Goal: Information Seeking & Learning: Check status

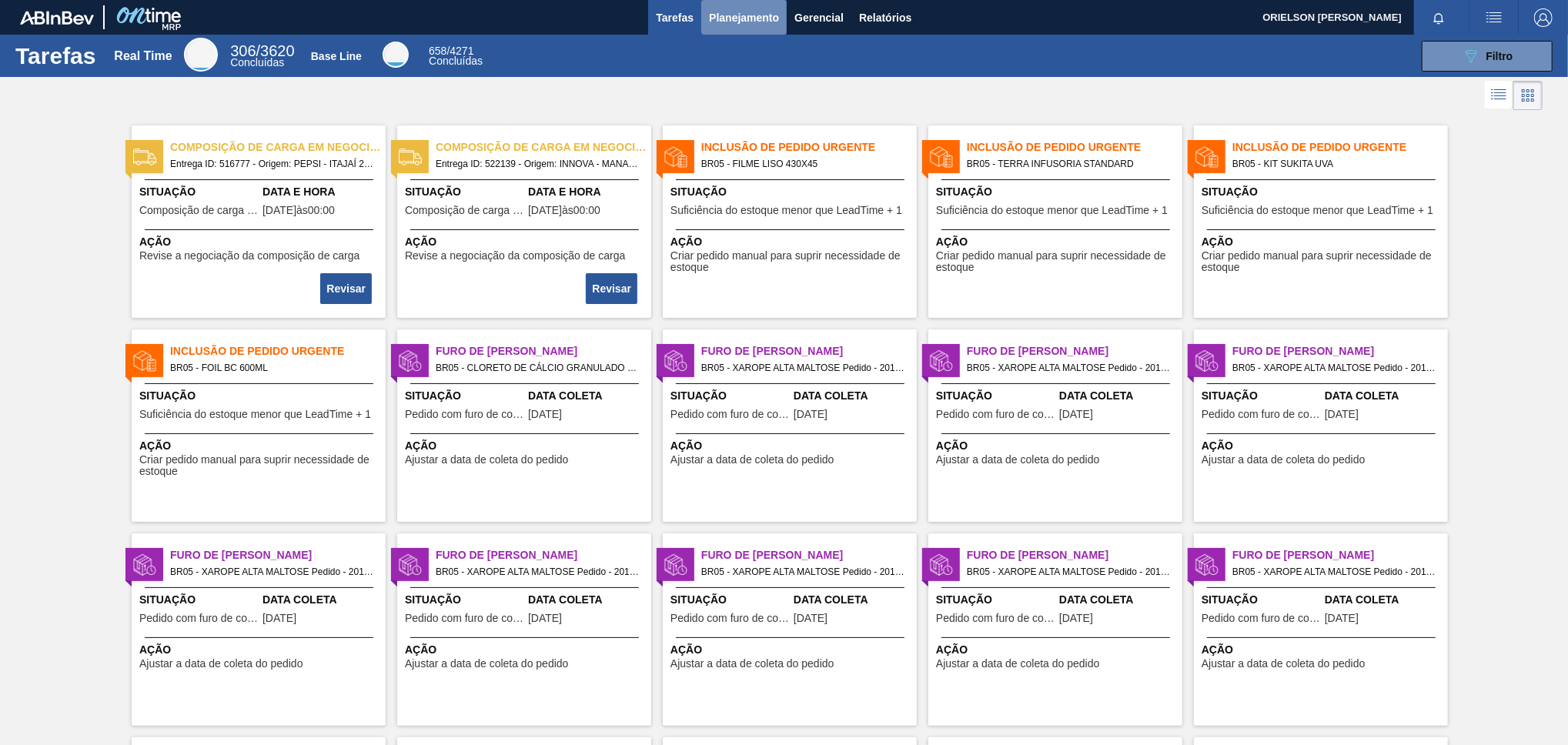
click at [754, 15] on span "Planejamento" at bounding box center [744, 17] width 70 height 18
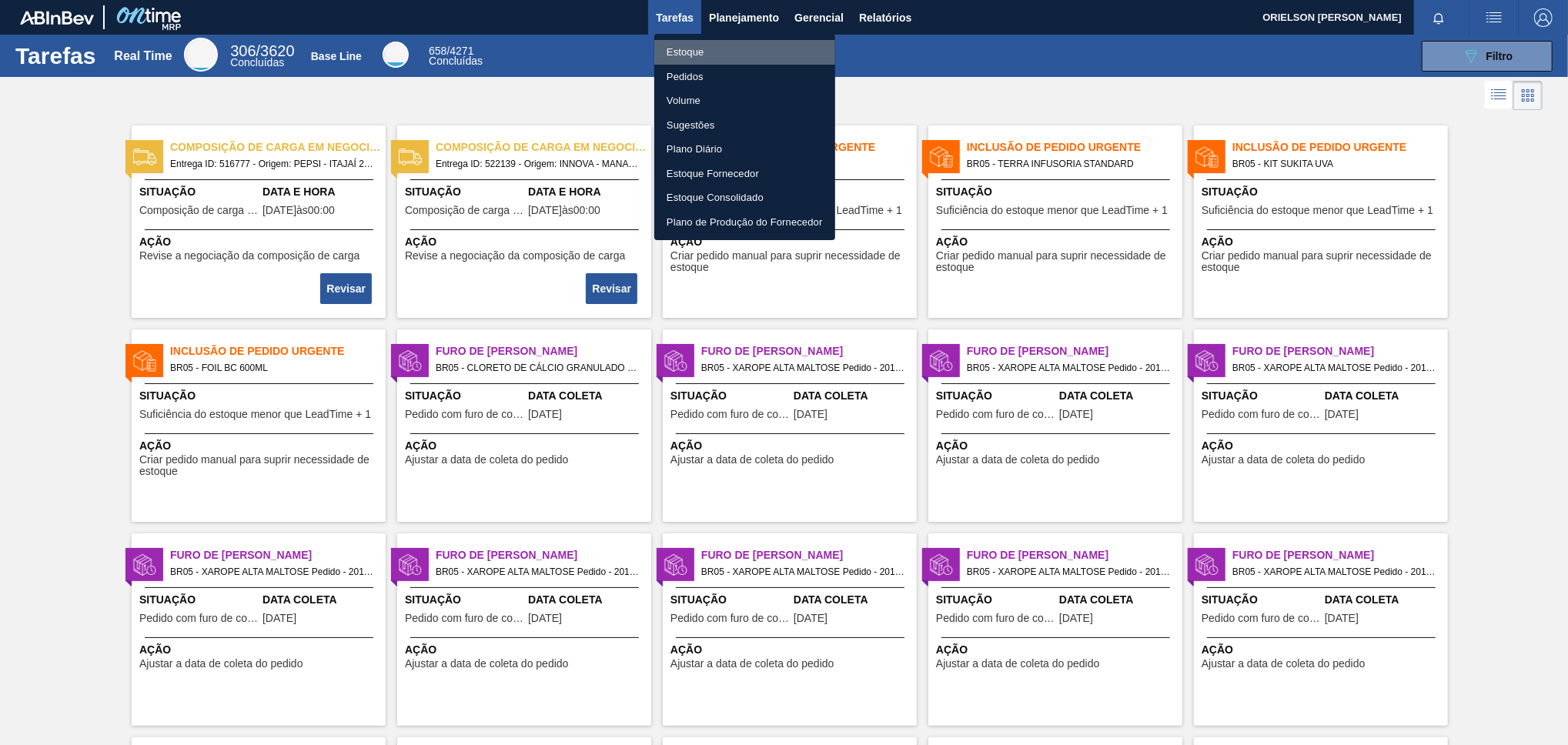
click at [768, 54] on li "Estoque" at bounding box center [745, 53] width 180 height 25
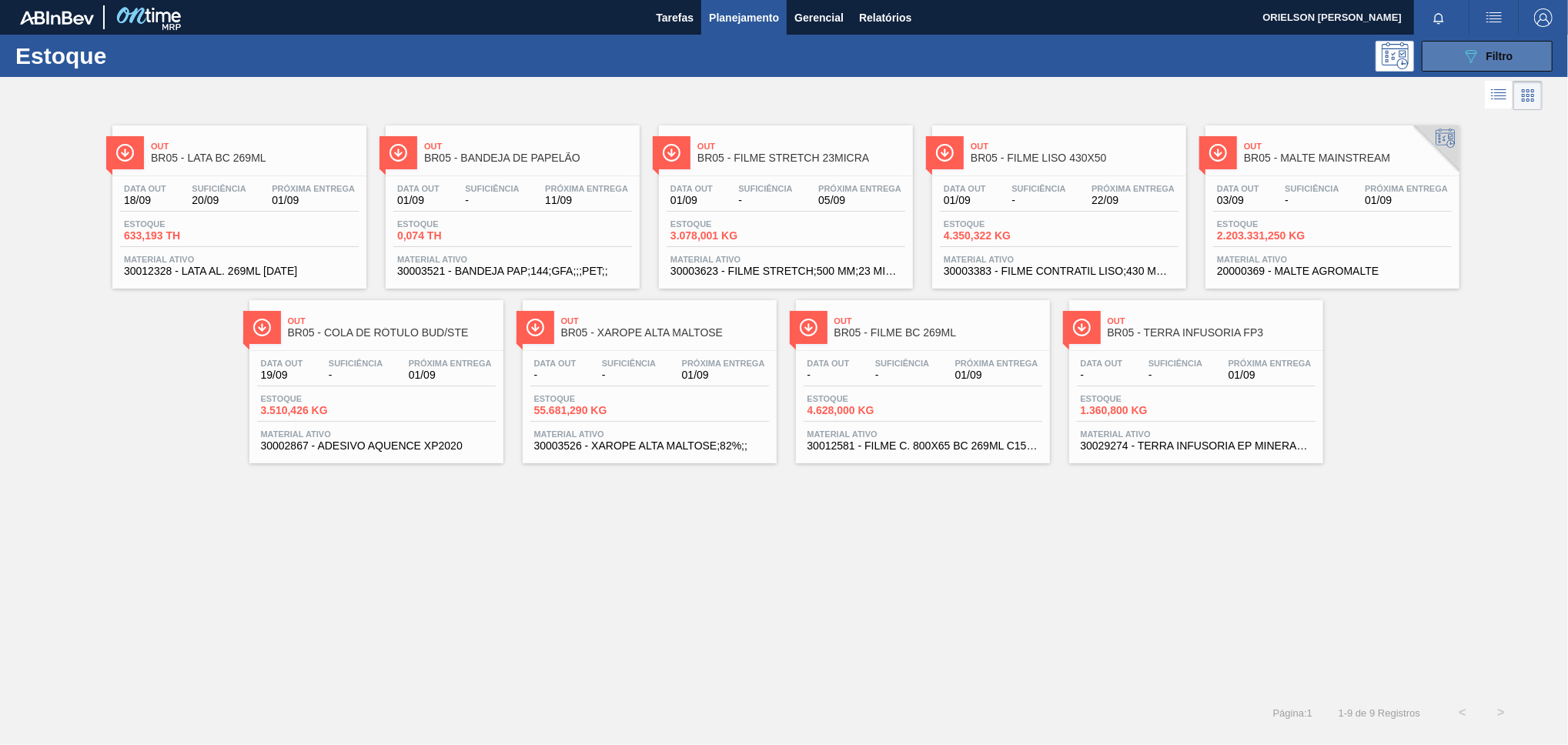
click at [1495, 41] on button "089F7B8B-B2A5-4AFE-B5C0-19BA573D28AC Filtro" at bounding box center [1486, 57] width 131 height 31
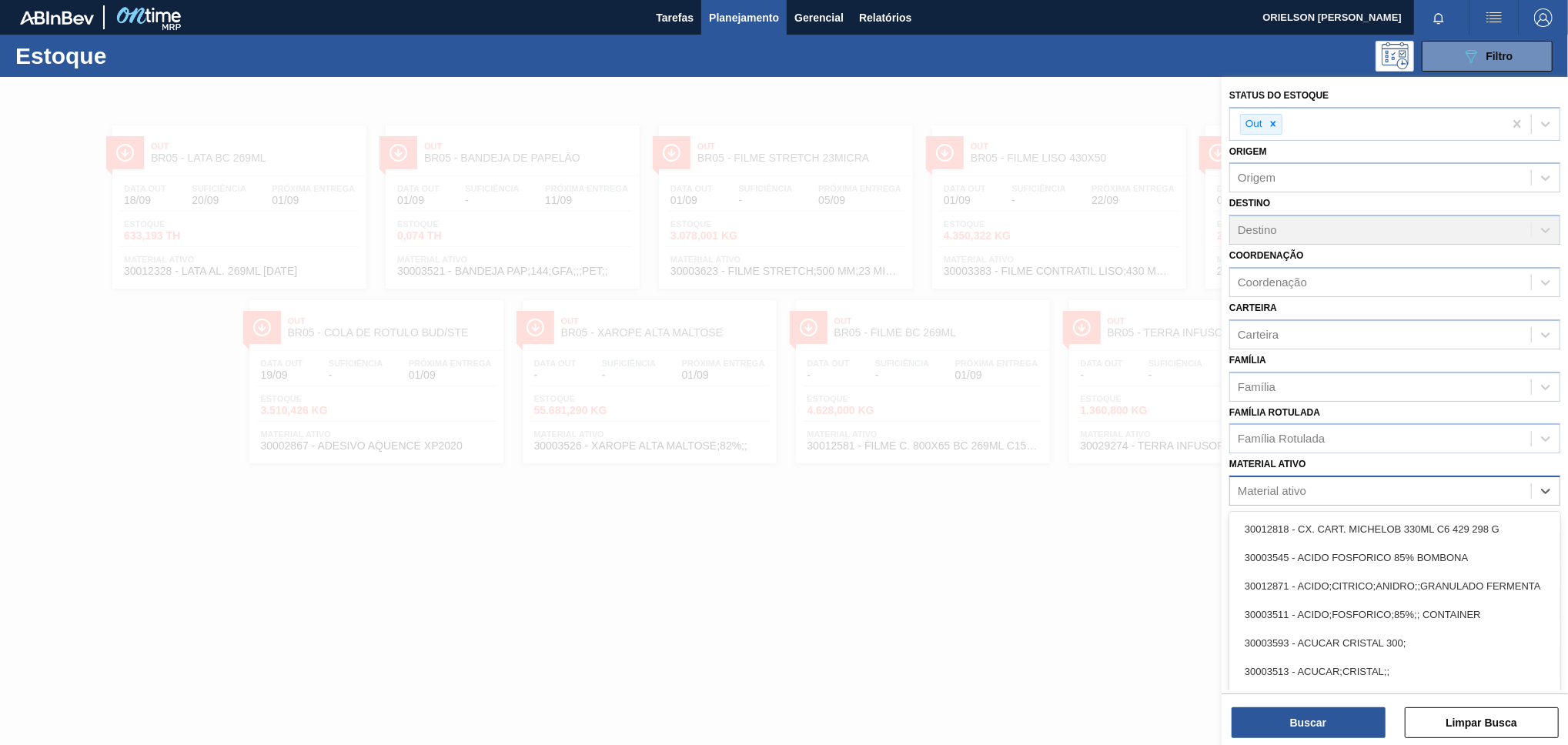
click at [1286, 490] on div "Material ativo" at bounding box center [1271, 492] width 68 height 13
click at [1296, 437] on div "Família Rotulada" at bounding box center [1281, 440] width 87 height 13
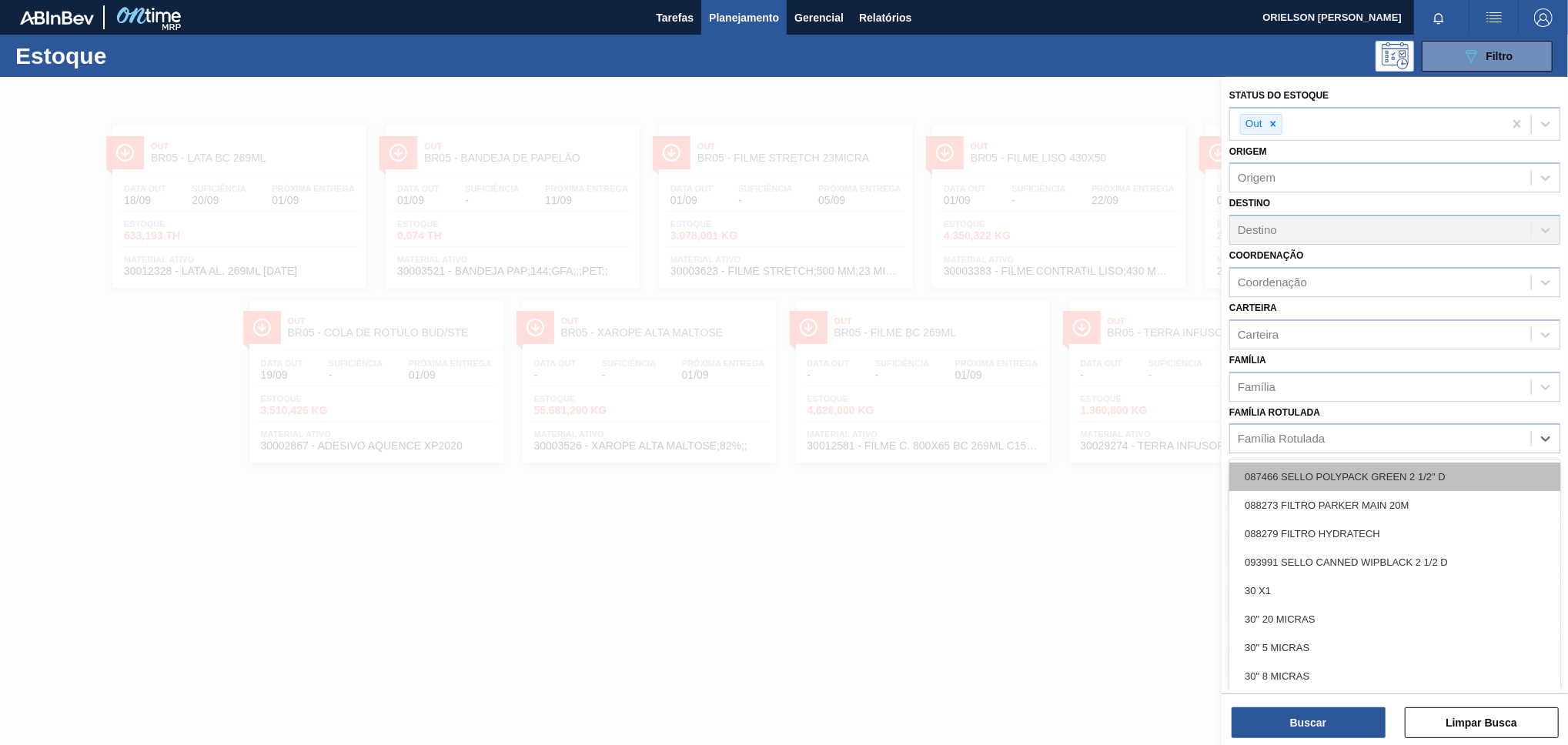
click at [1298, 479] on div "087466 SELLO POLYPACK GREEN 2 1/2" D" at bounding box center [1394, 477] width 331 height 29
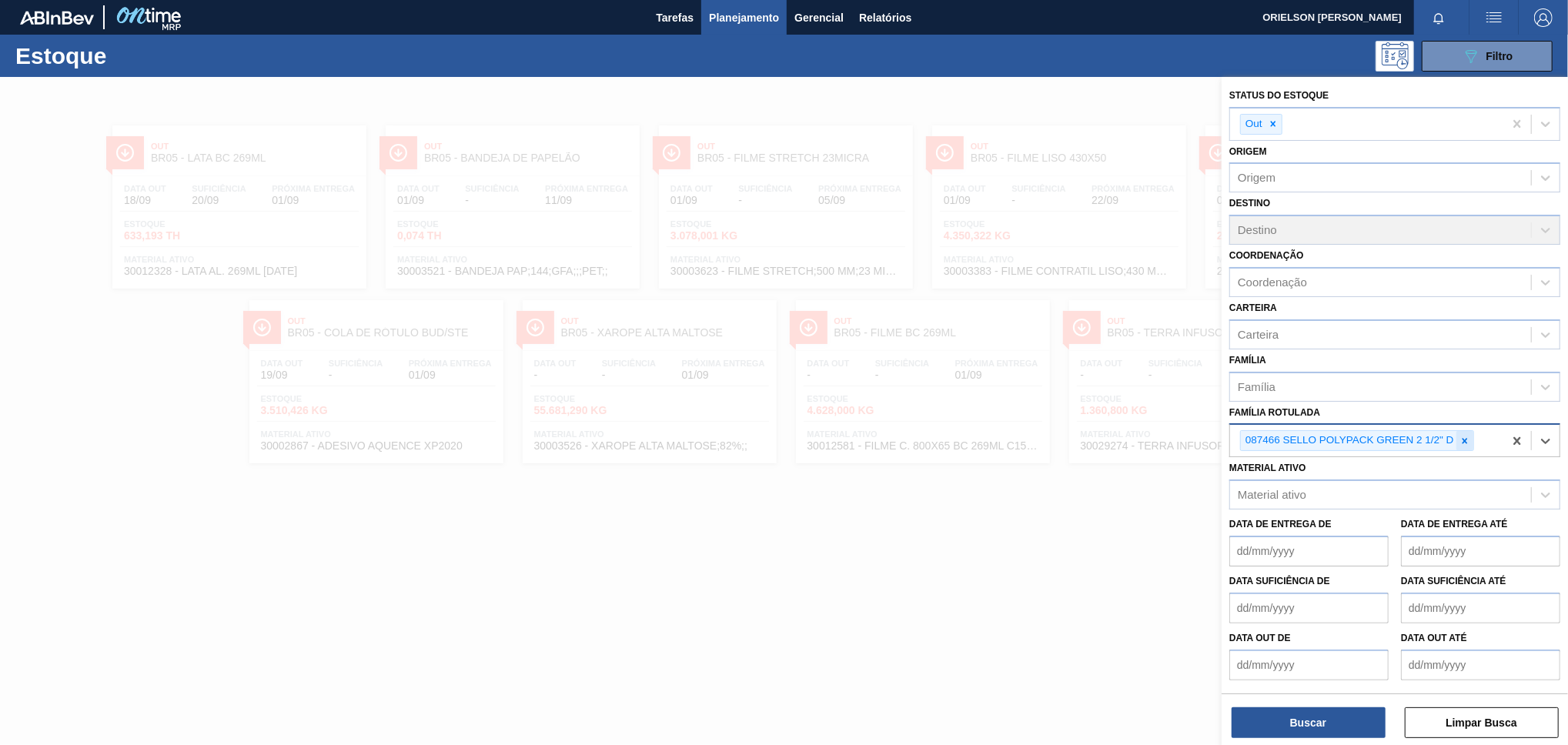
click at [1462, 436] on icon at bounding box center [1464, 441] width 11 height 11
click at [1356, 476] on div "Material ativo" at bounding box center [1394, 491] width 331 height 30
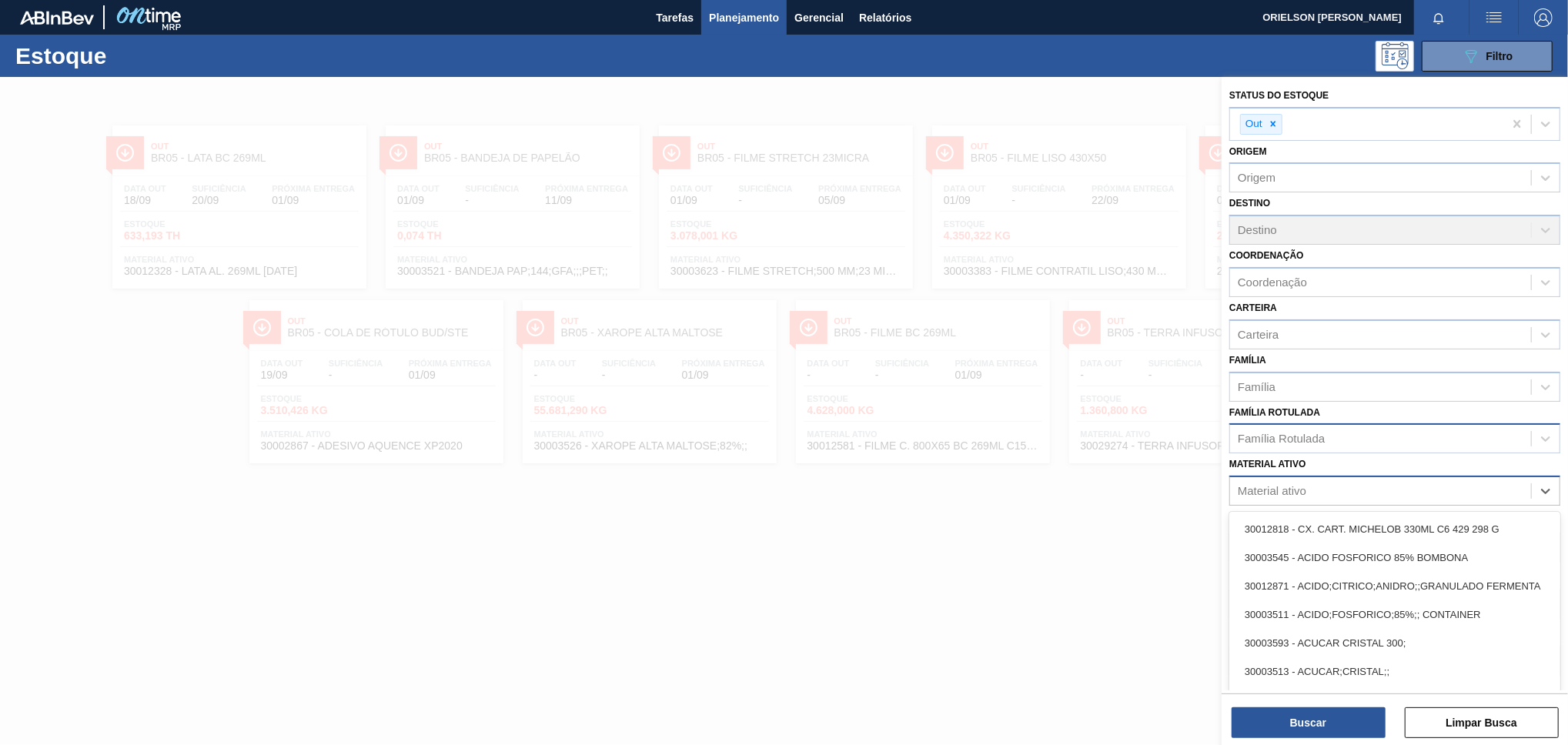
paste ativo "30002293"
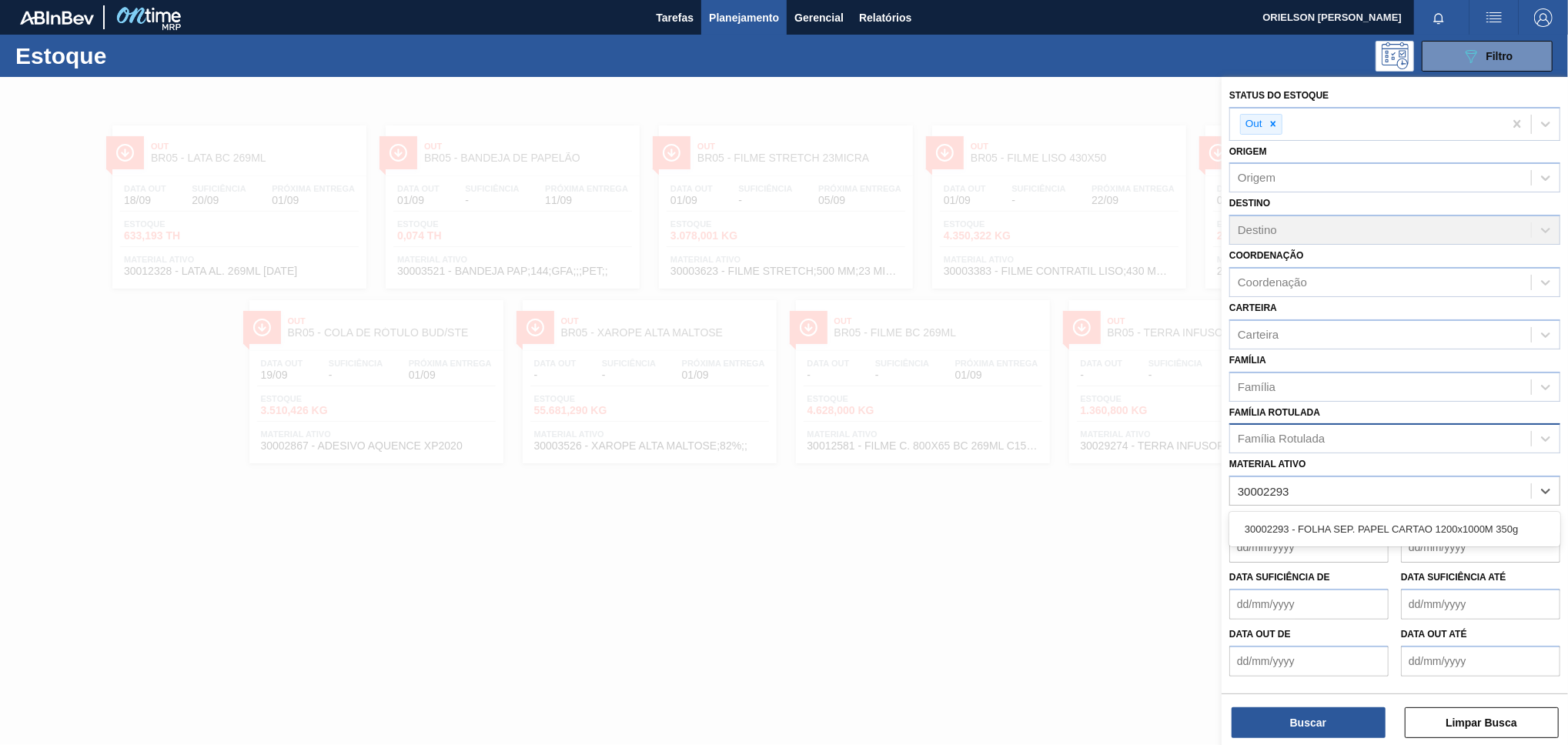
type ativo "30002293"
click at [1346, 543] on de "Data de Entrega de" at bounding box center [1309, 547] width 159 height 31
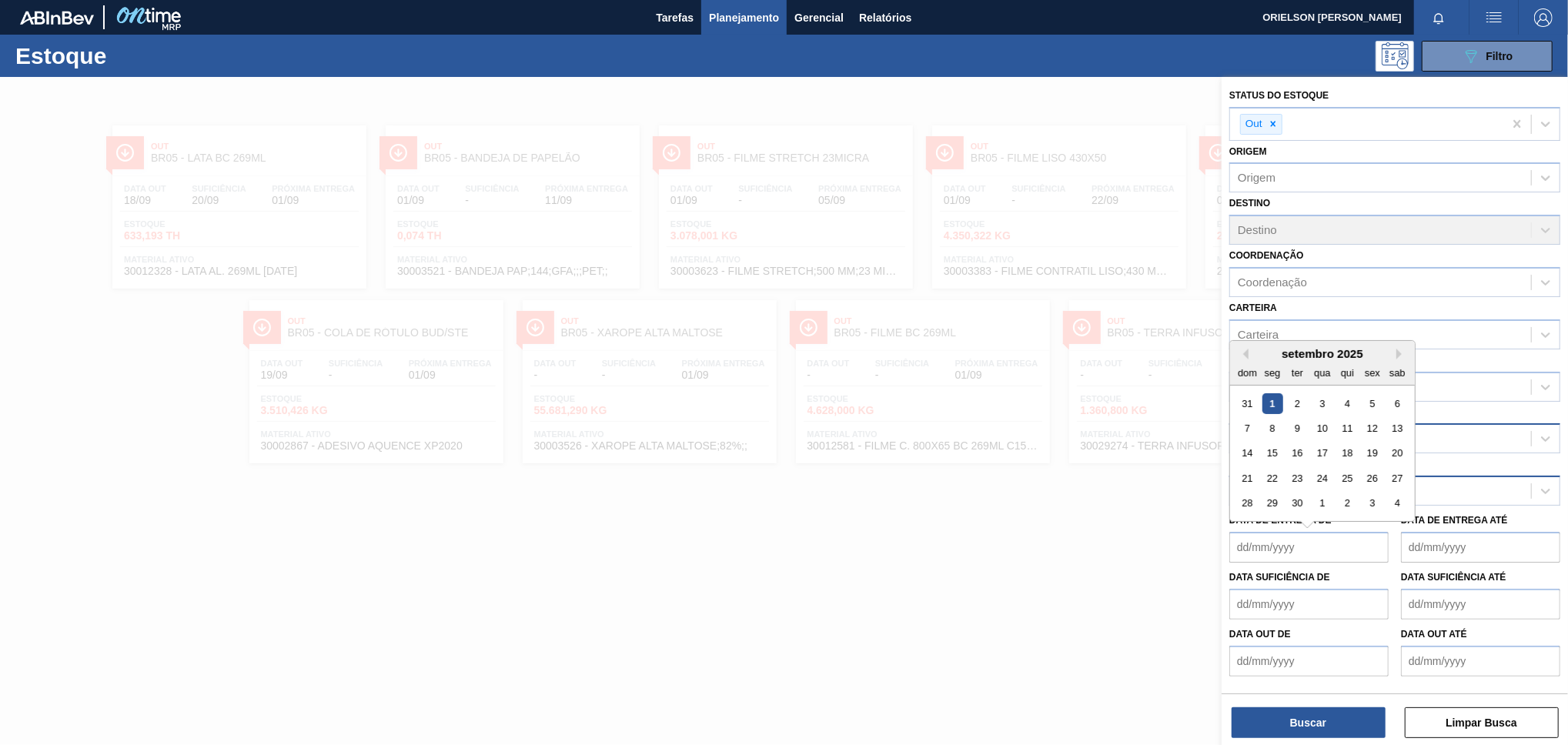
click at [1449, 498] on div "Material ativo" at bounding box center [1394, 491] width 331 height 30
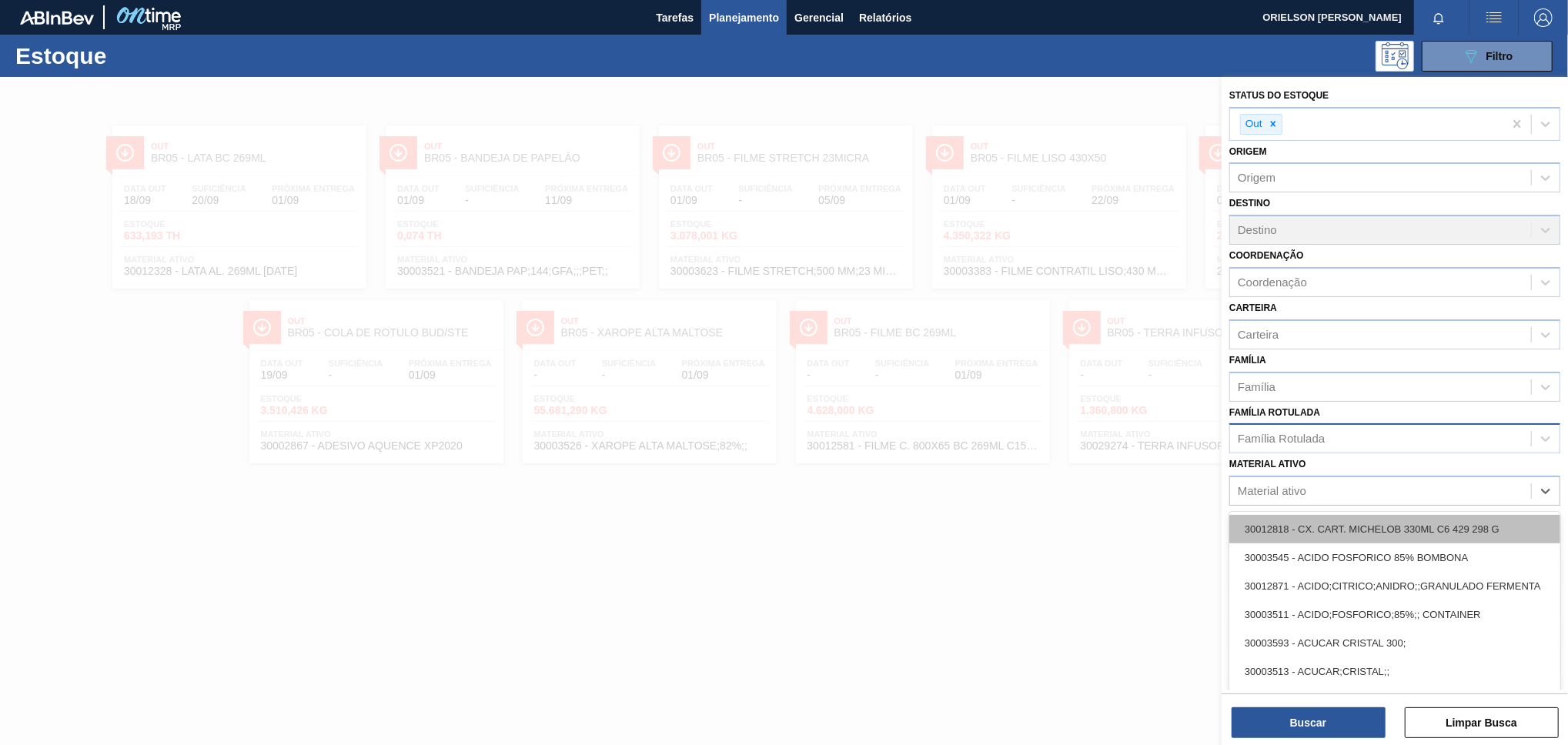
paste ativo "30002293"
type ativo "30002293"
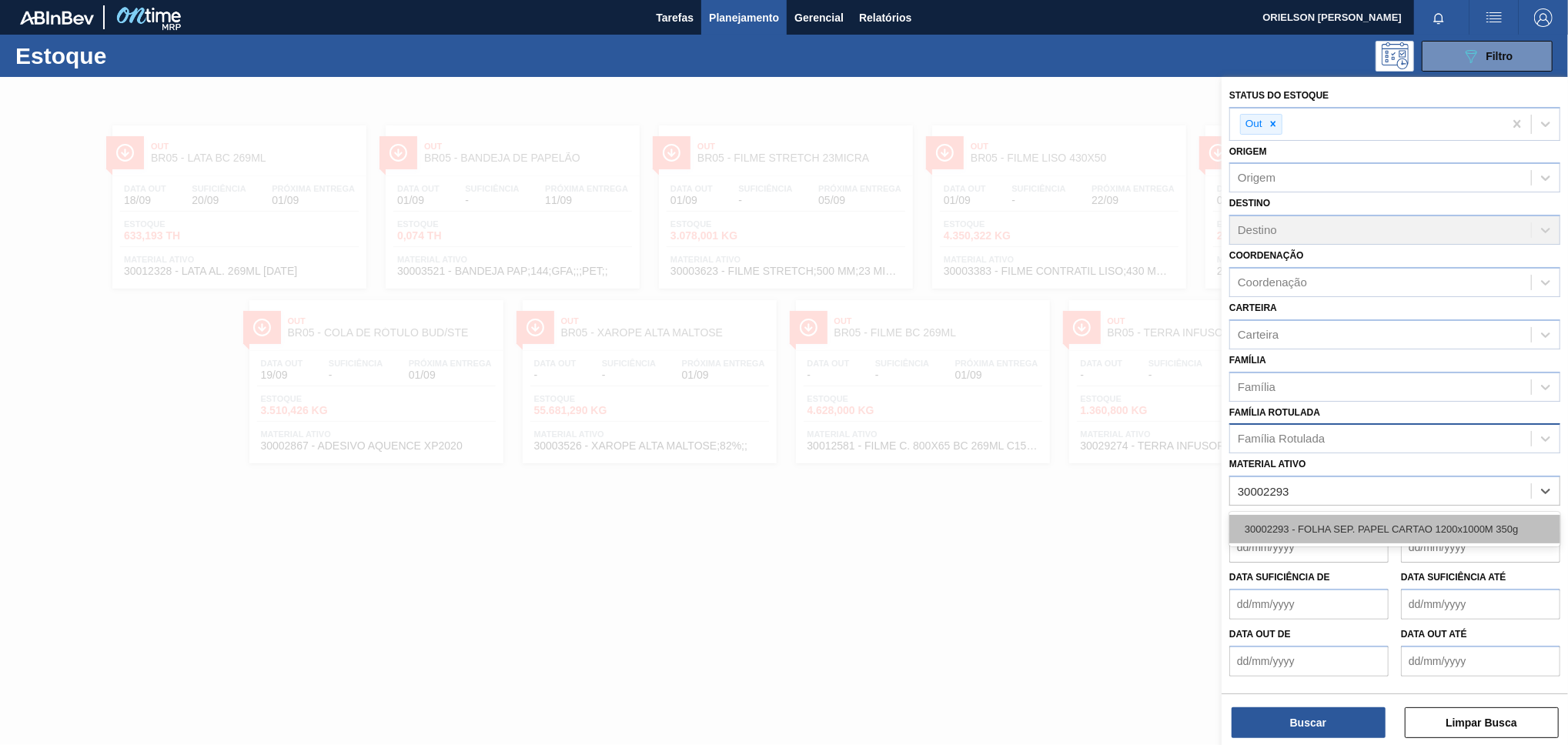
click at [1337, 523] on div "30002293 - FOLHA SEP. PAPEL CARTAO 1200x1000M 350g" at bounding box center [1394, 530] width 331 height 29
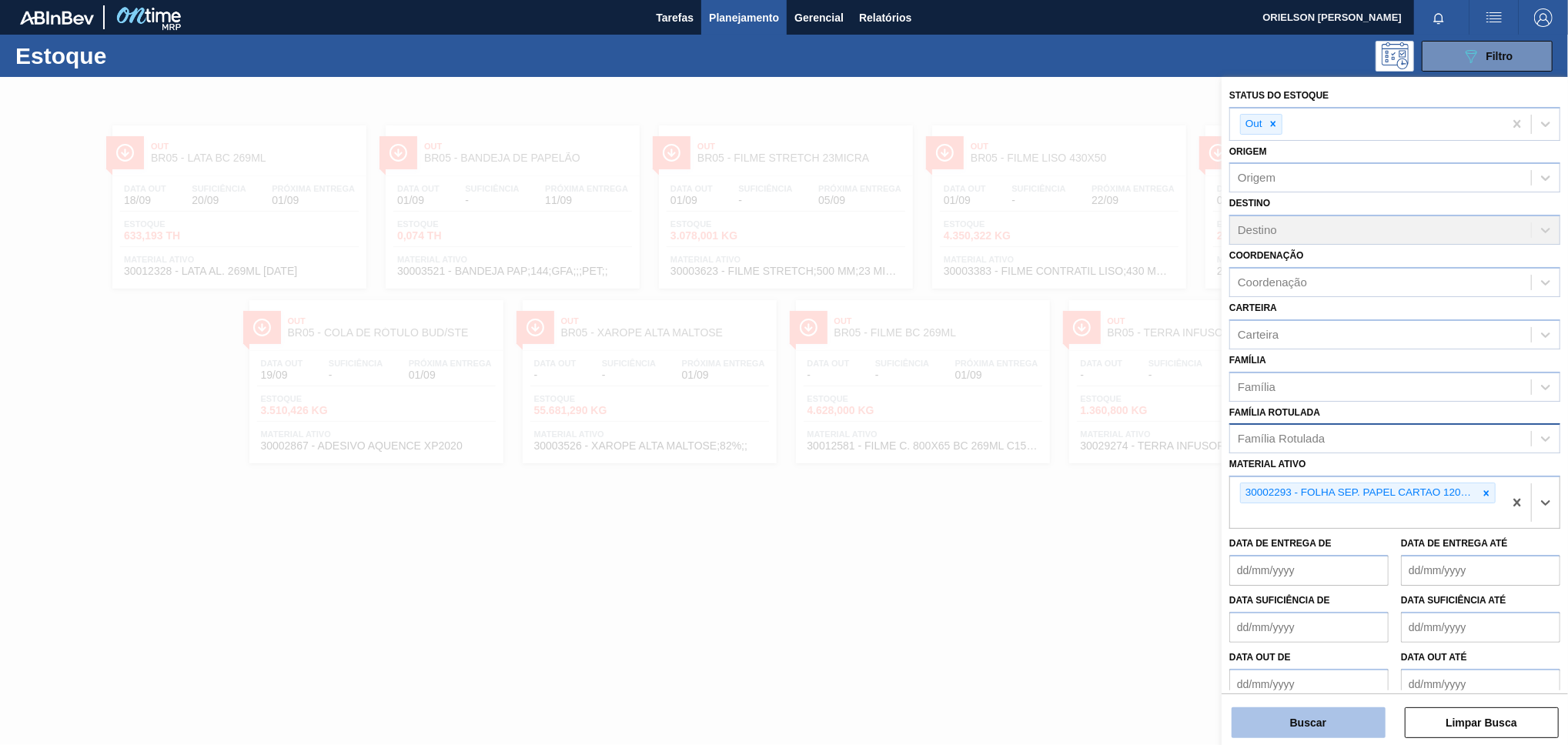
click at [1348, 711] on button "Buscar" at bounding box center [1308, 723] width 154 height 31
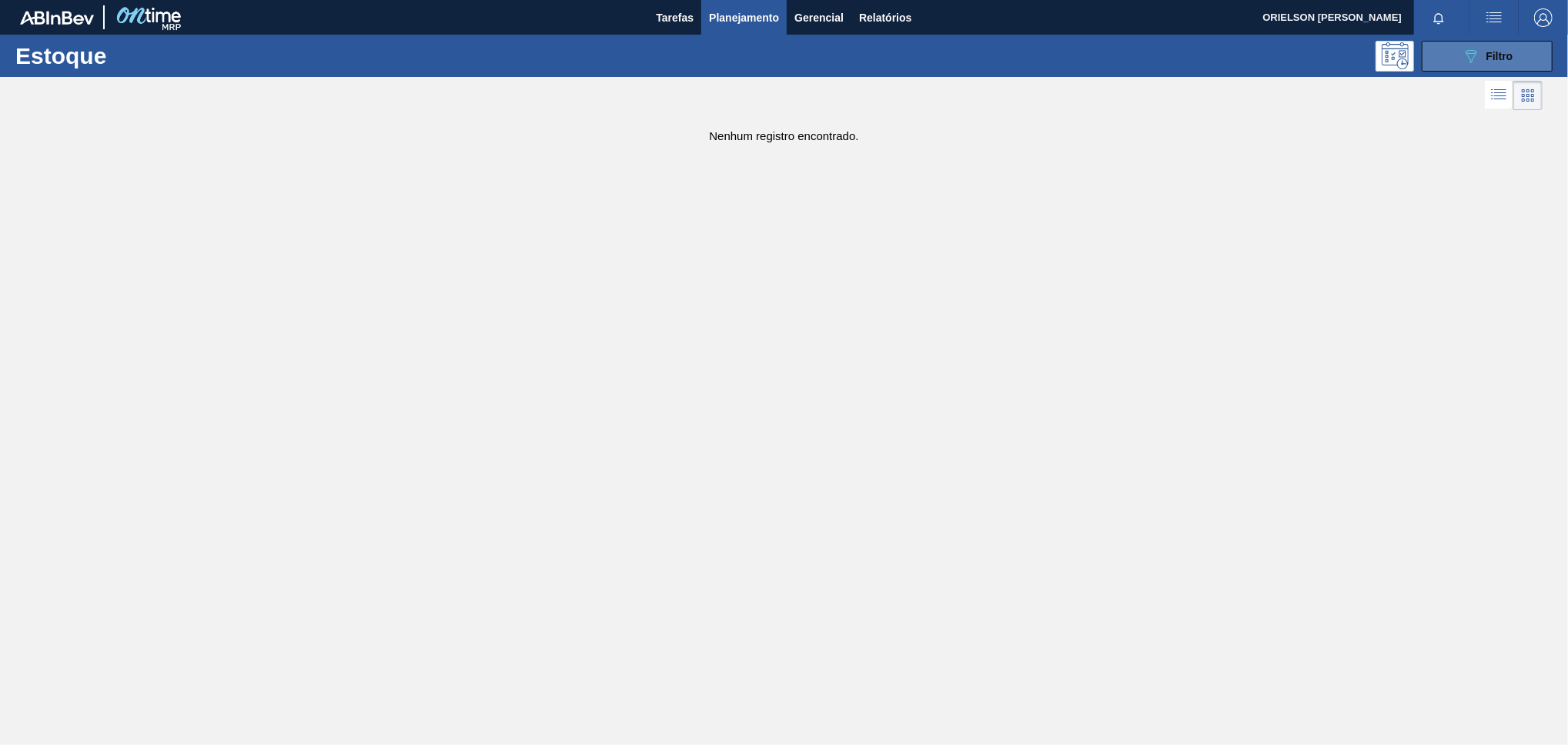
click at [1469, 53] on icon at bounding box center [1471, 57] width 12 height 13
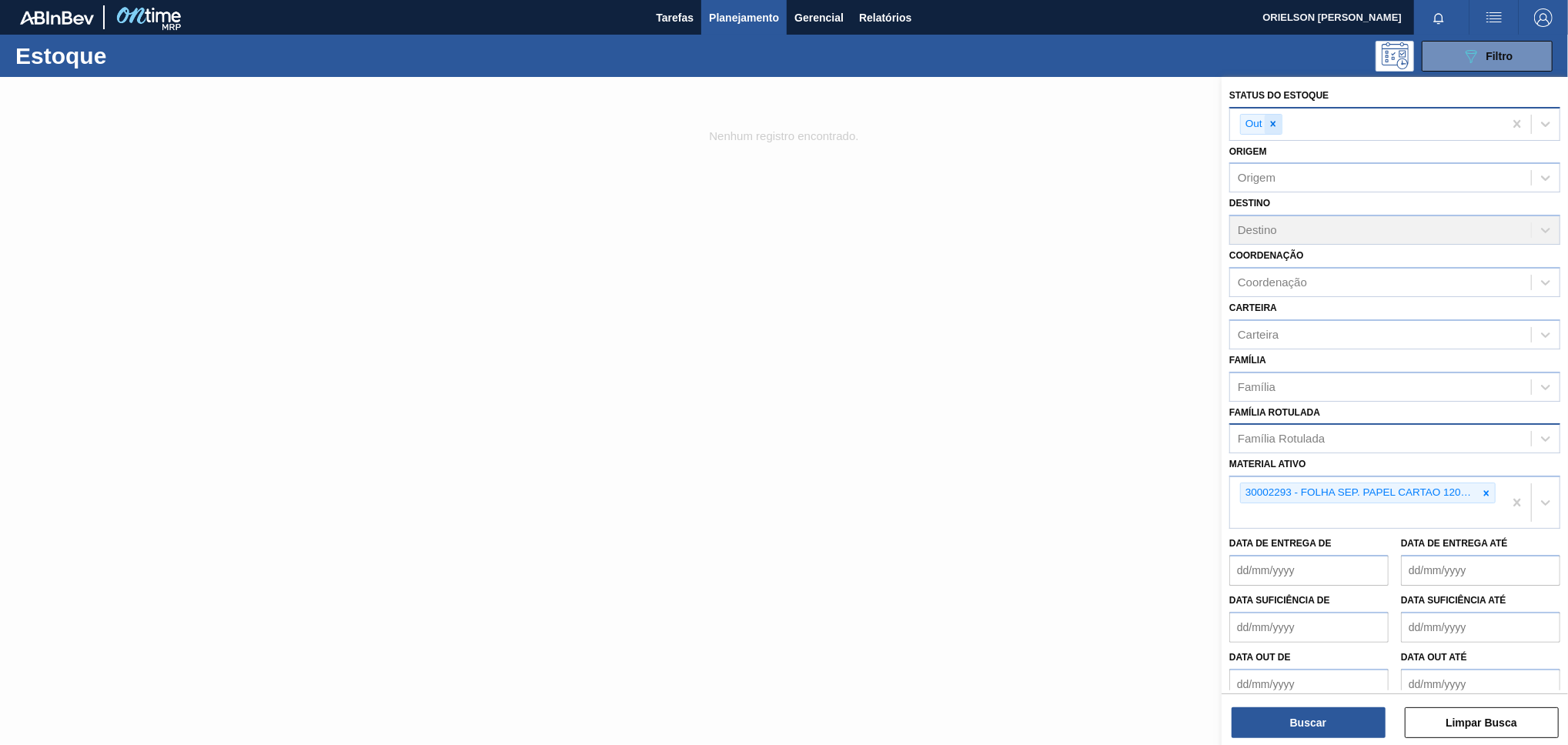
click at [1272, 126] on icon at bounding box center [1272, 124] width 11 height 11
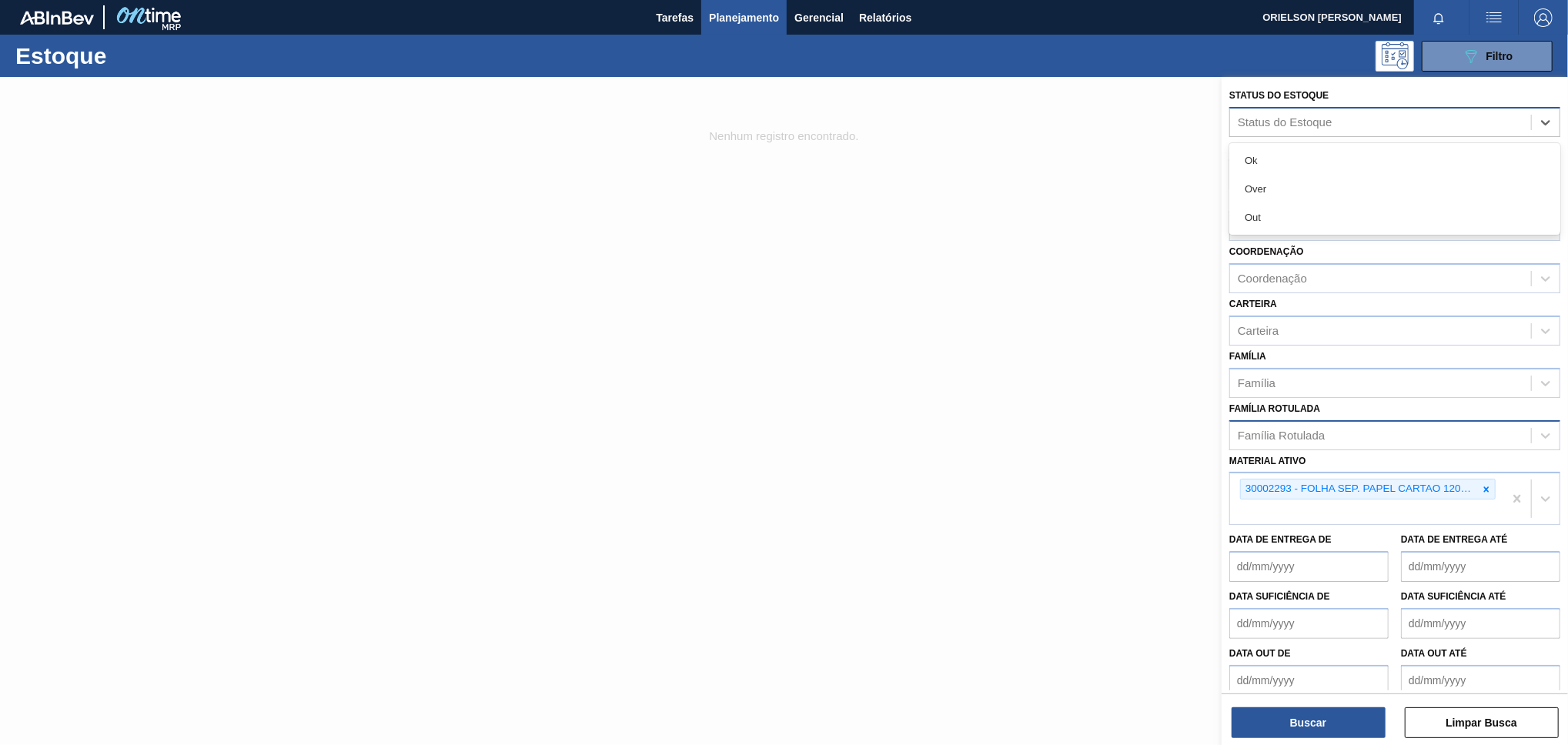
click at [1323, 119] on div "Status do Estoque" at bounding box center [1285, 122] width 95 height 13
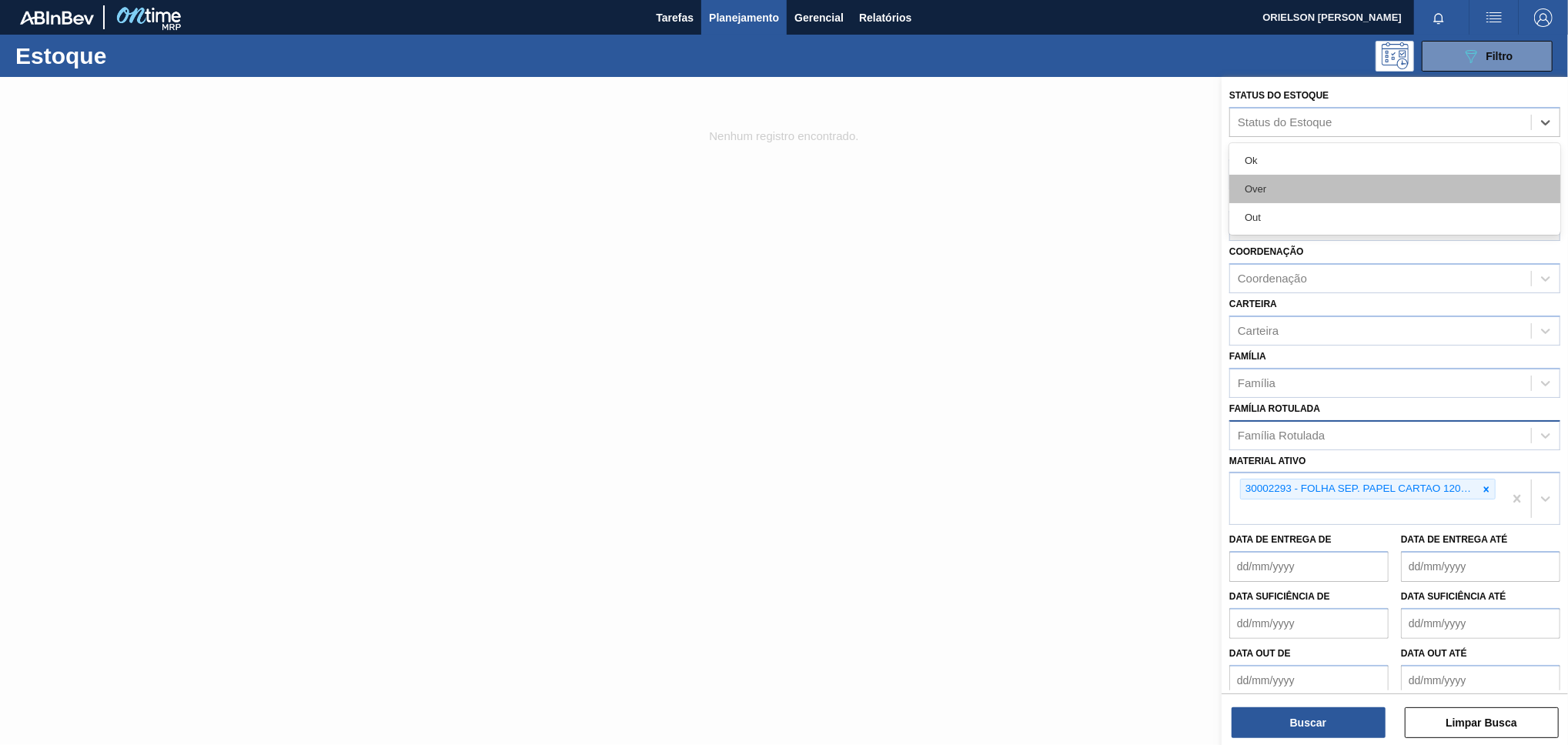
click at [1297, 176] on div "Over" at bounding box center [1394, 189] width 331 height 29
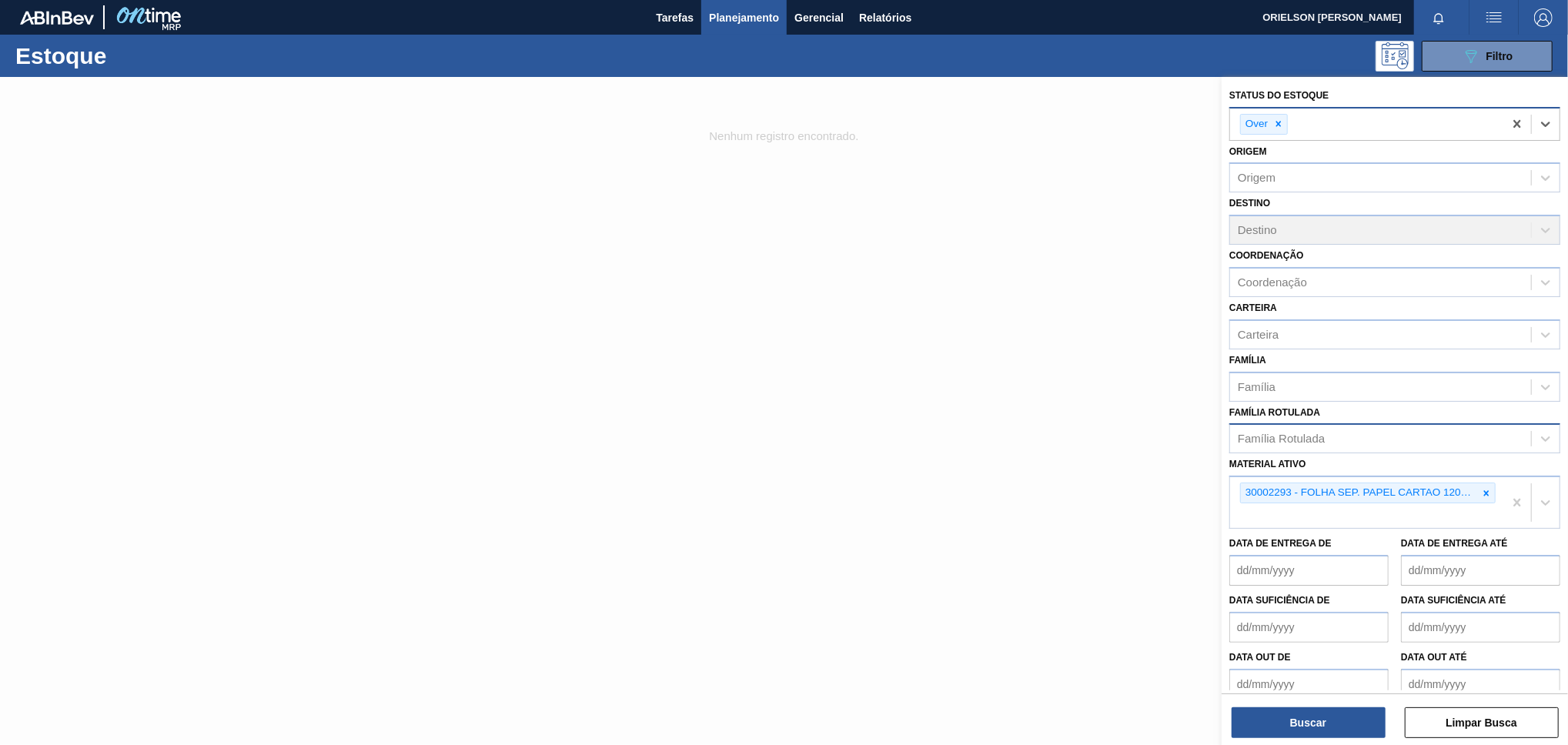
click at [1312, 117] on div "Over" at bounding box center [1366, 124] width 273 height 32
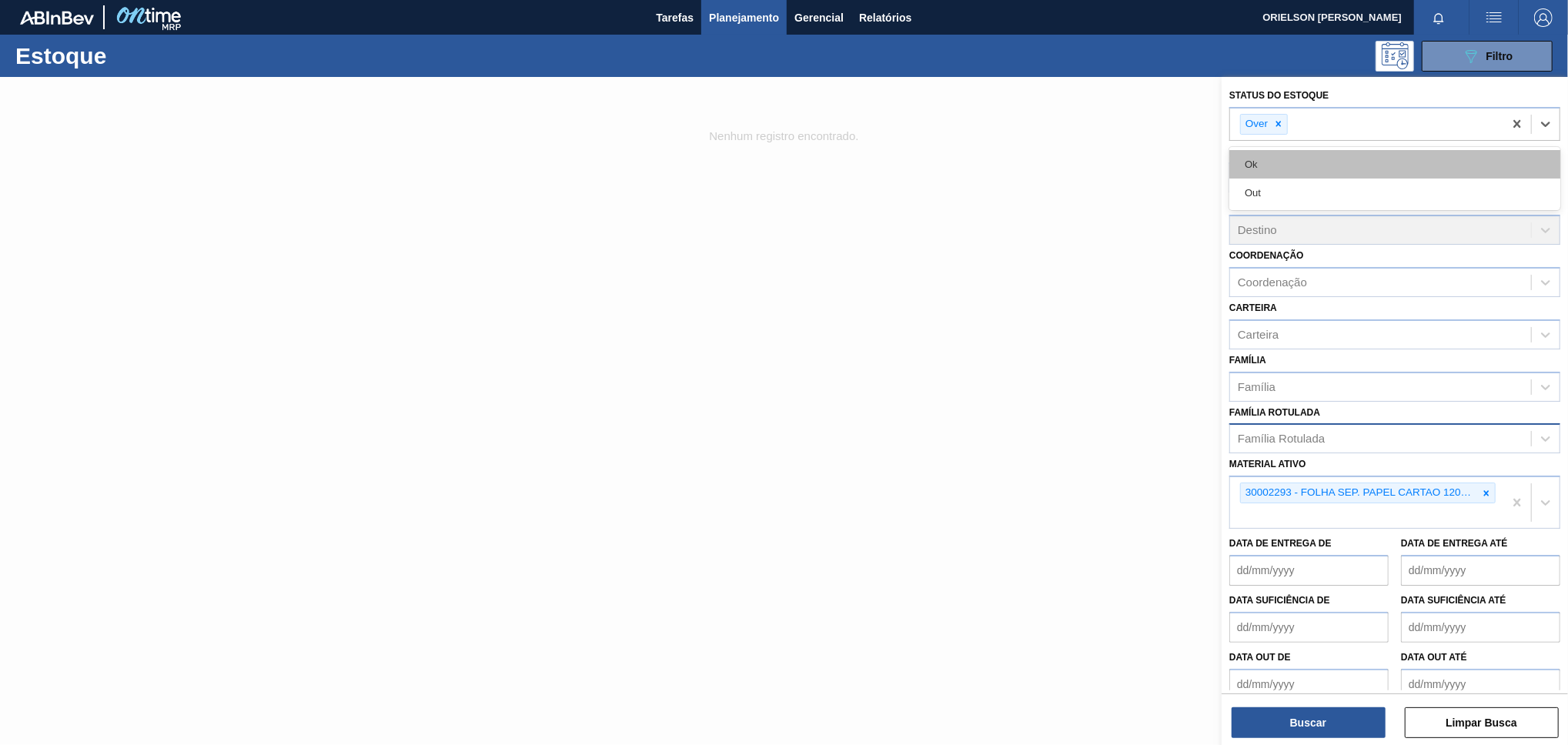
click at [1298, 171] on div "Ok" at bounding box center [1394, 164] width 331 height 29
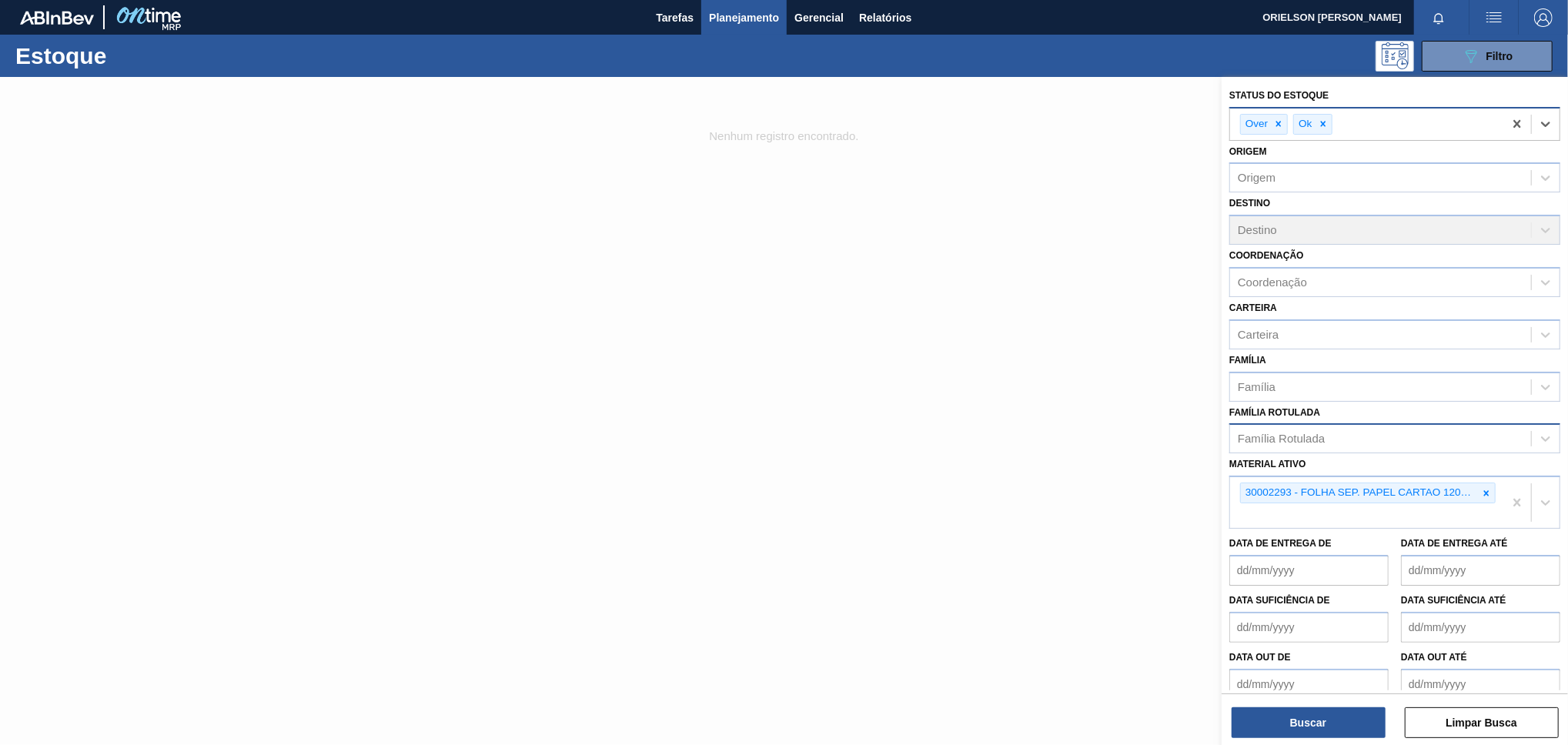
click at [1341, 120] on div "Over Ok" at bounding box center [1366, 124] width 273 height 32
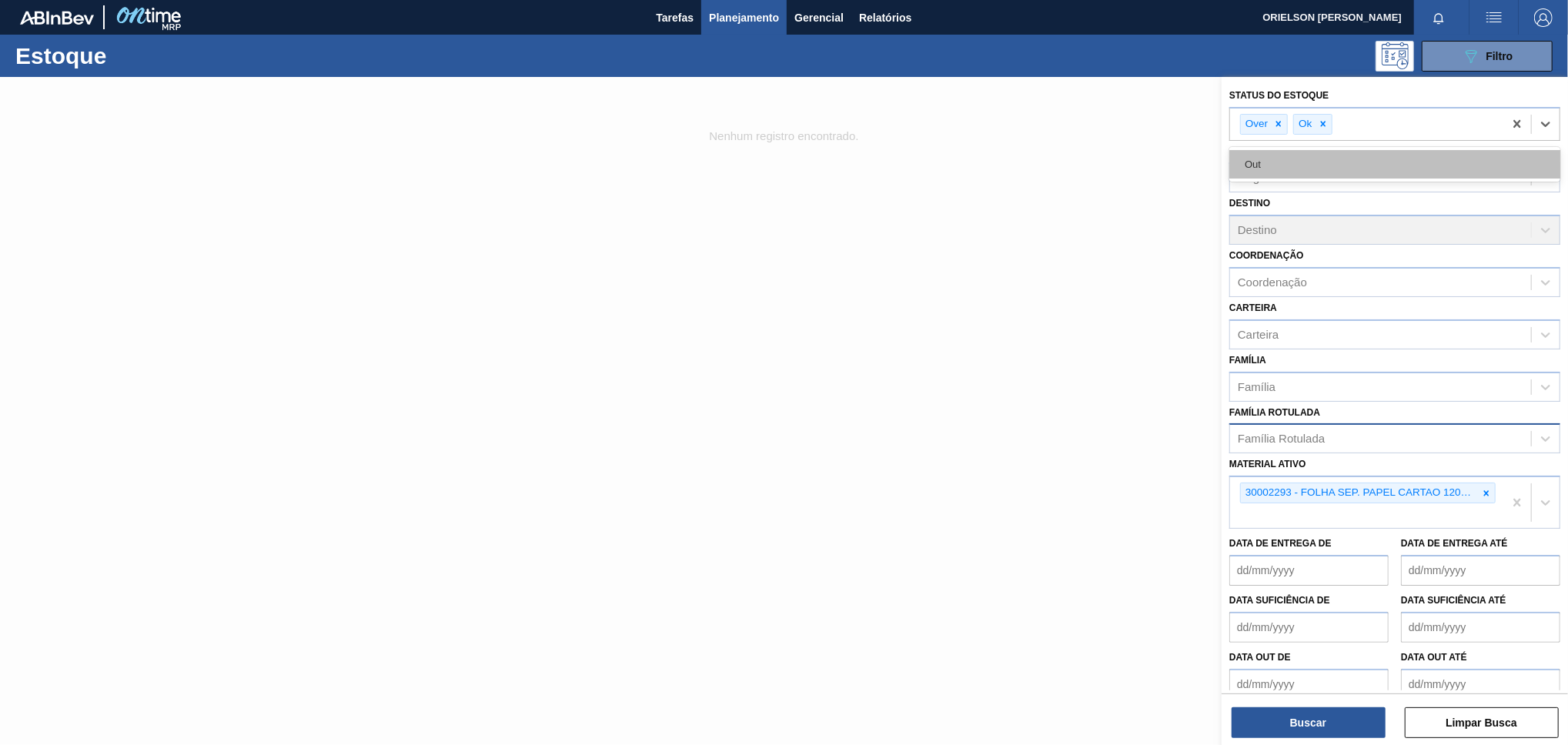
click at [1335, 165] on div "Out" at bounding box center [1394, 164] width 331 height 29
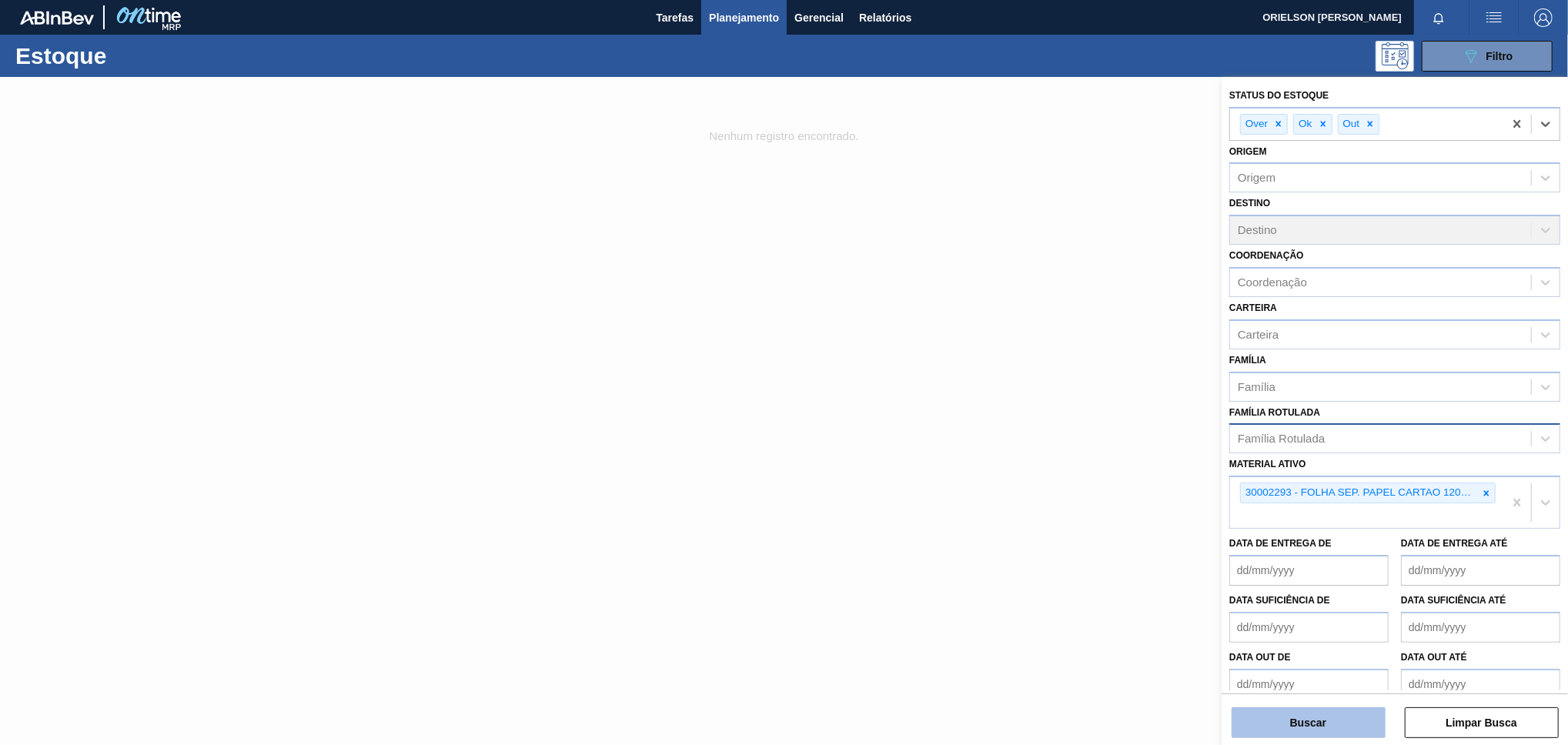
click at [1327, 725] on button "Buscar" at bounding box center [1308, 723] width 154 height 31
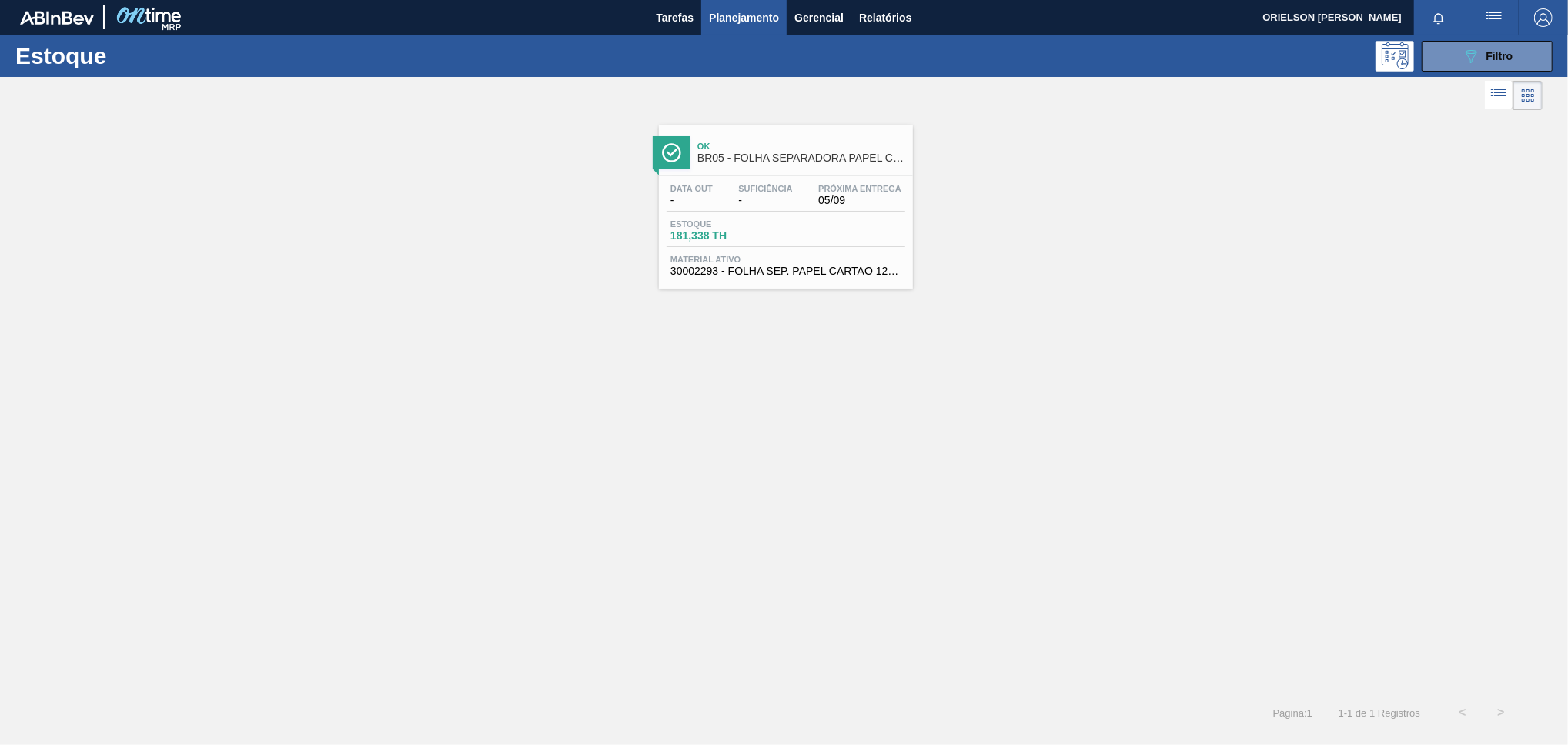
click at [791, 195] on span "-" at bounding box center [765, 201] width 54 height 12
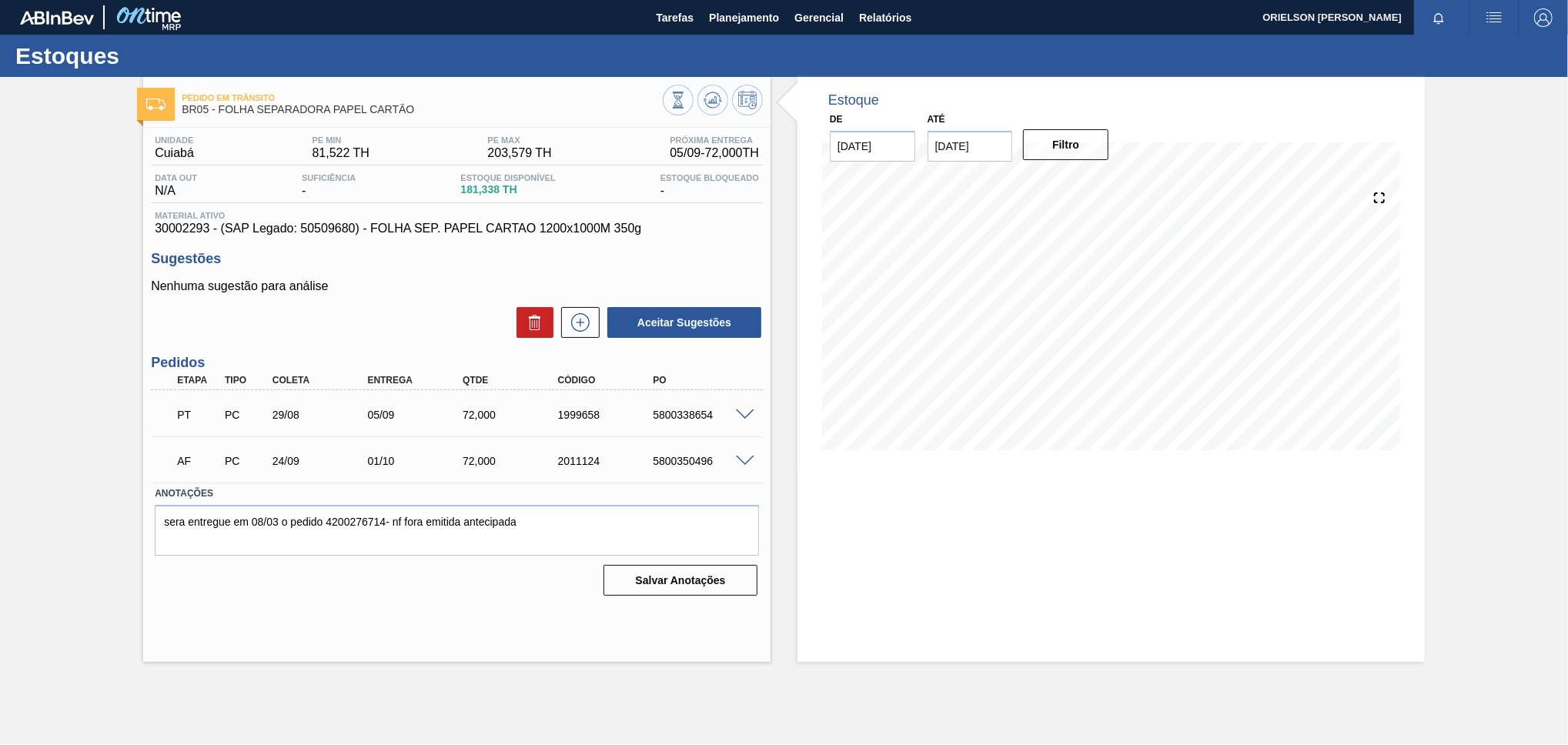
click at [745, 415] on span at bounding box center [745, 416] width 18 height 12
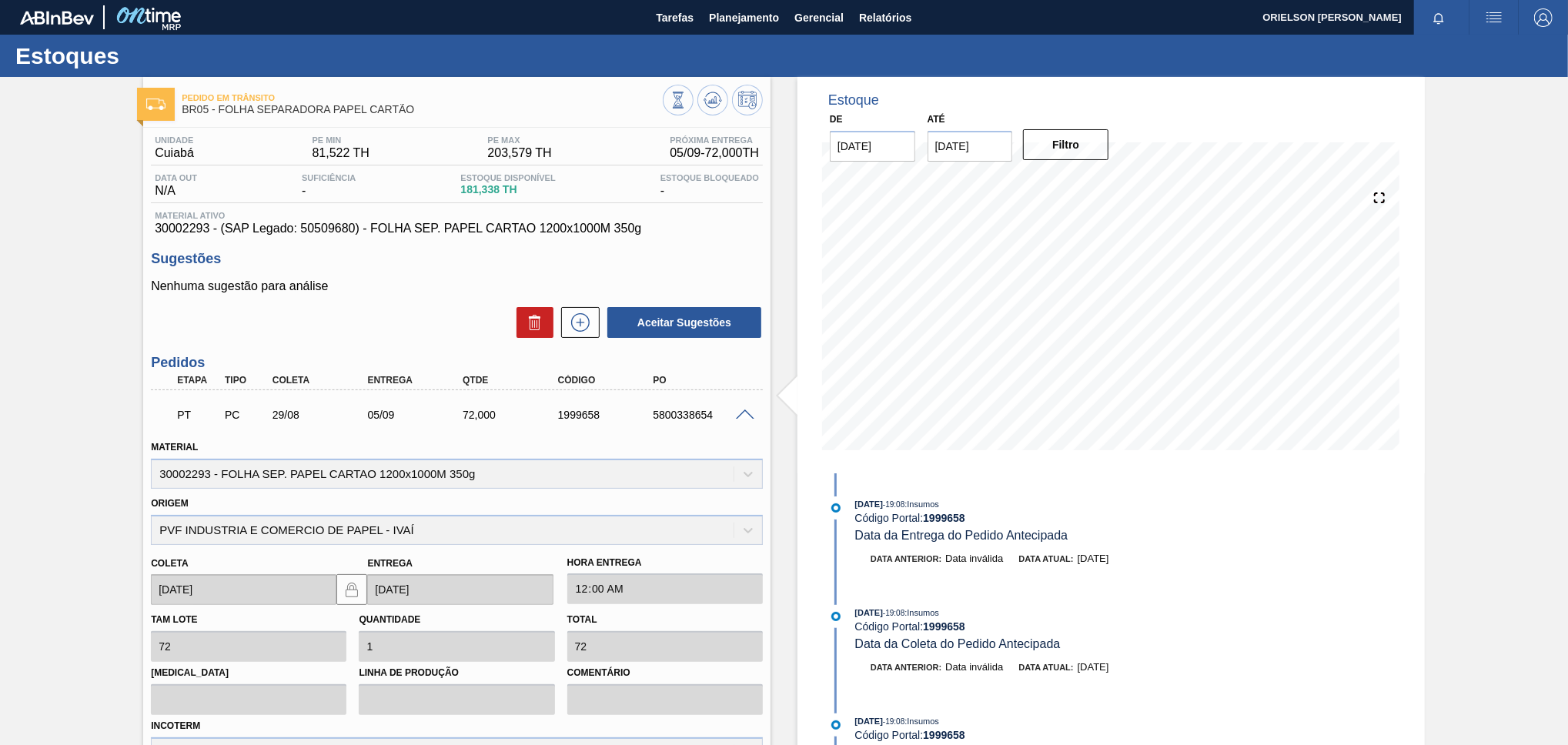
drag, startPoint x: 388, startPoint y: 418, endPoint x: 356, endPoint y: 413, distance: 32.4
click at [384, 418] on div "05/09" at bounding box center [416, 415] width 107 height 12
click at [364, 413] on div "05/09" at bounding box center [416, 415] width 107 height 12
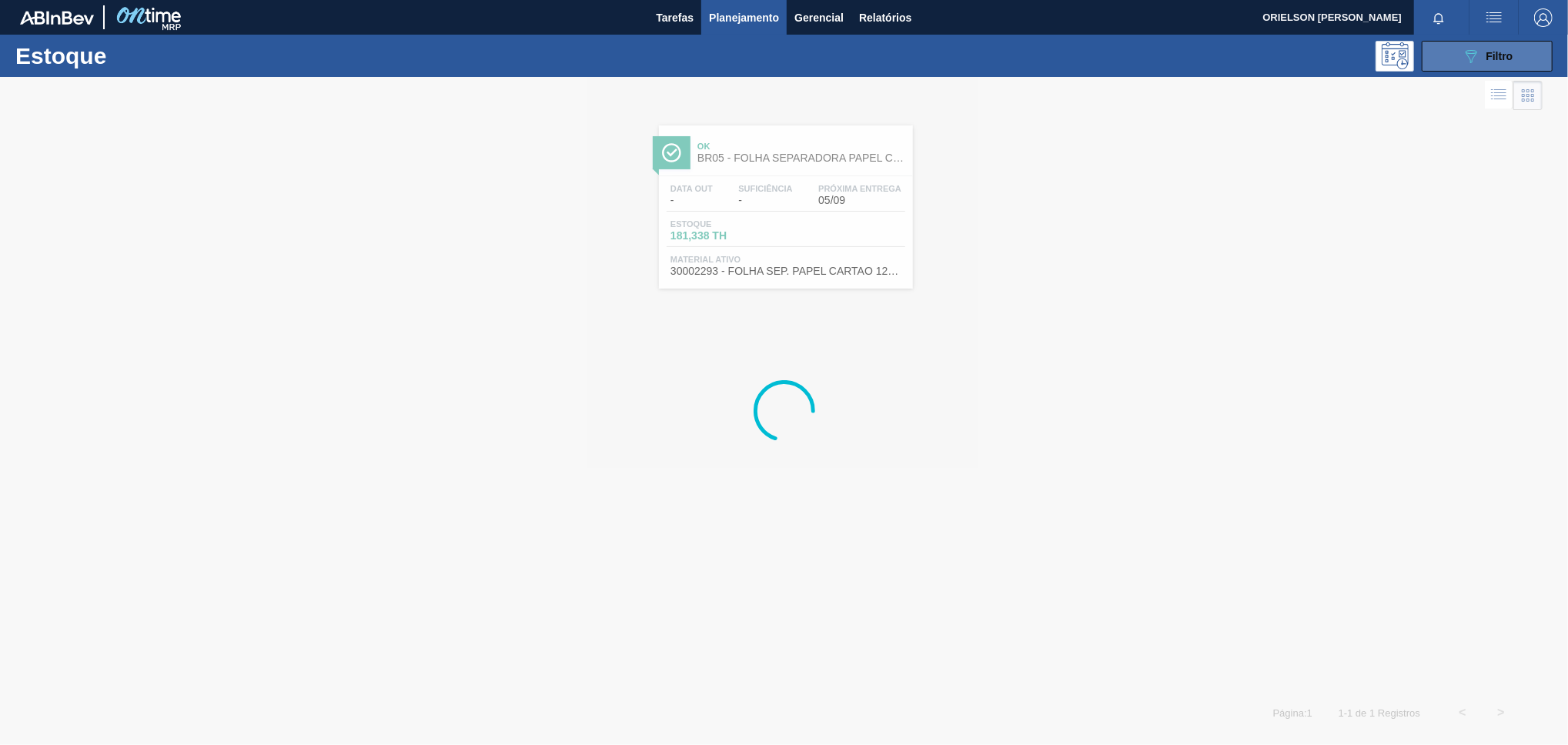
click at [1473, 64] on icon "089F7B8B-B2A5-4AFE-B5C0-19BA573D28AC" at bounding box center [1470, 56] width 18 height 18
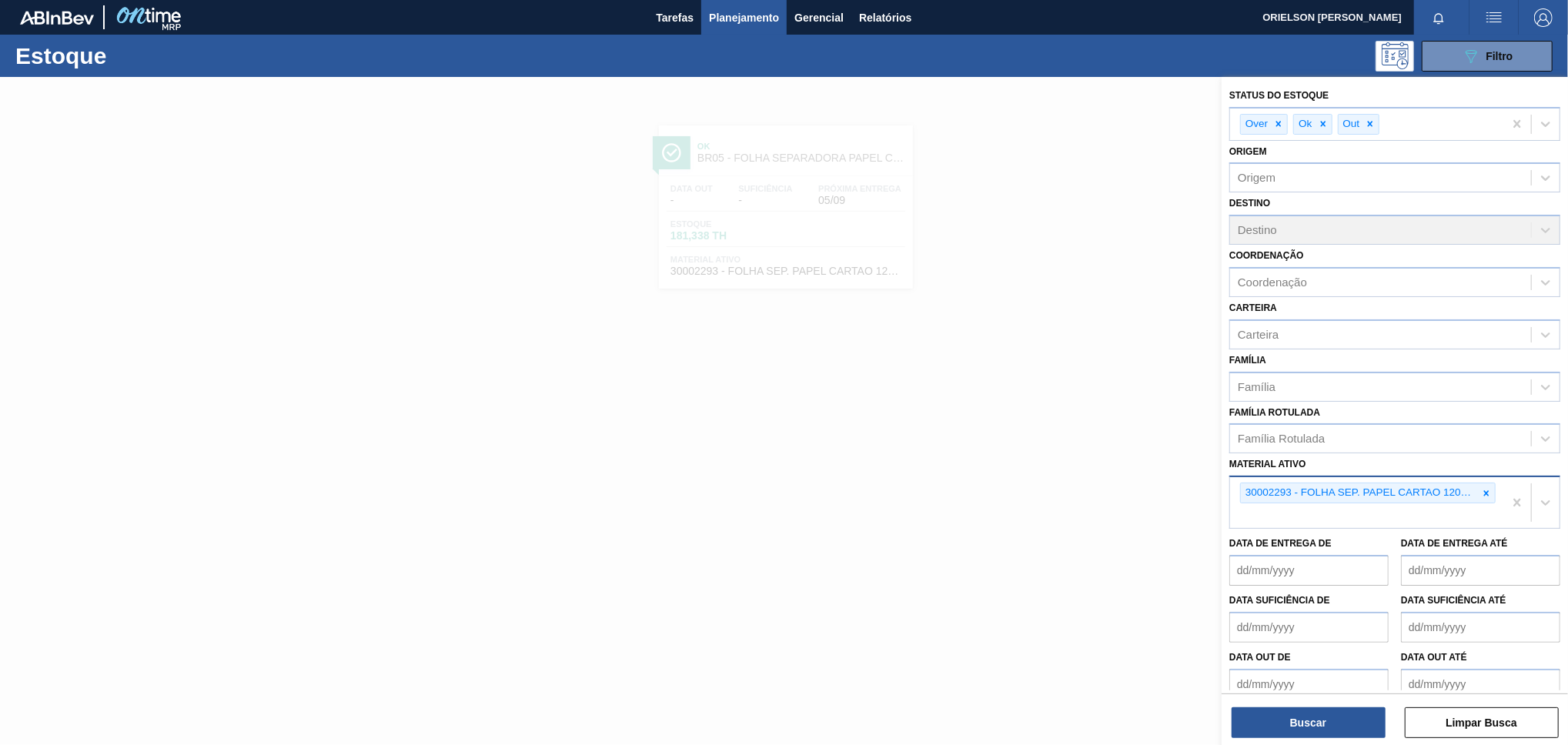
click at [1471, 501] on div "30002293 - FOLHA SEP. PAPEL CARTAO 1200x1000M 350g" at bounding box center [1366, 502] width 273 height 51
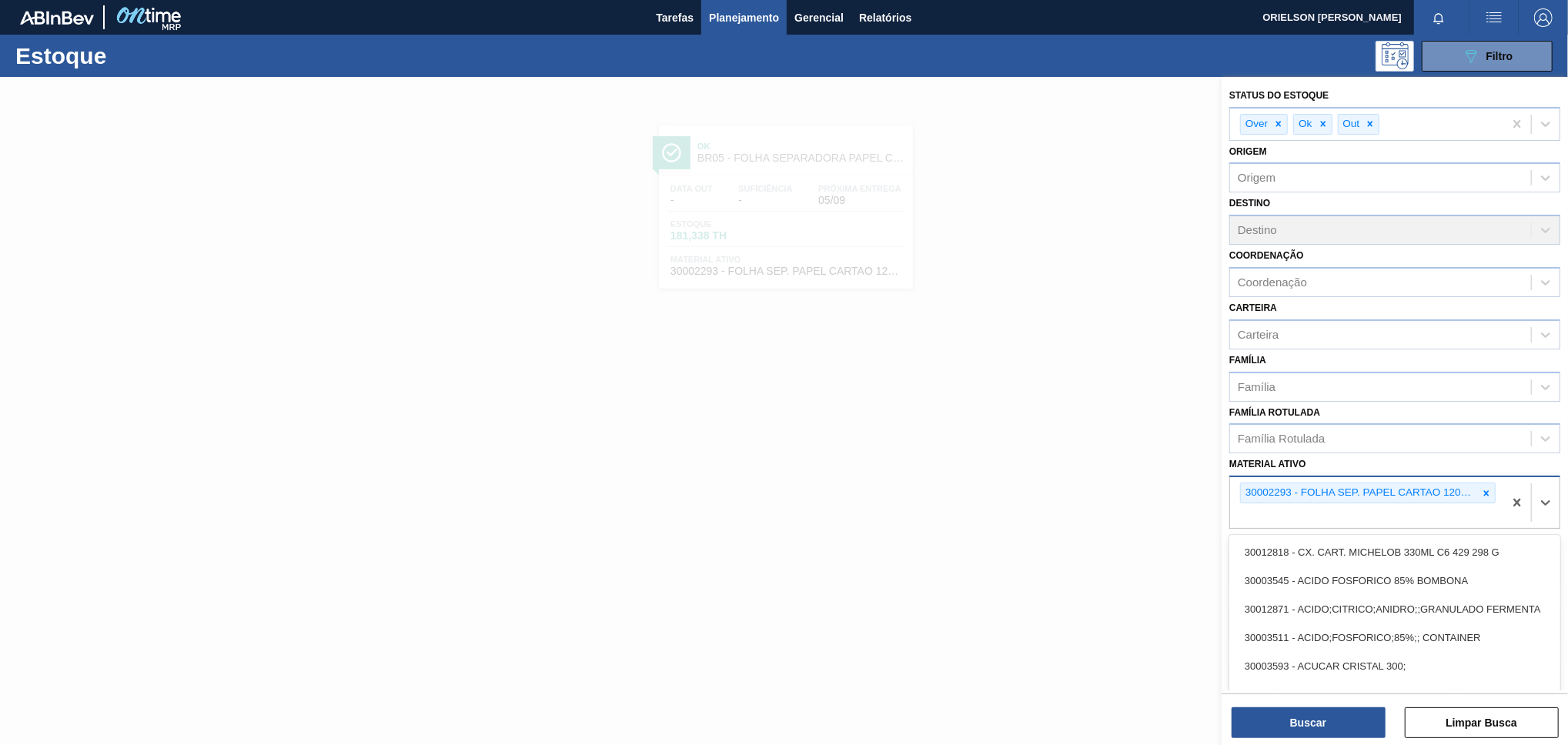
paste ativo "30003521"
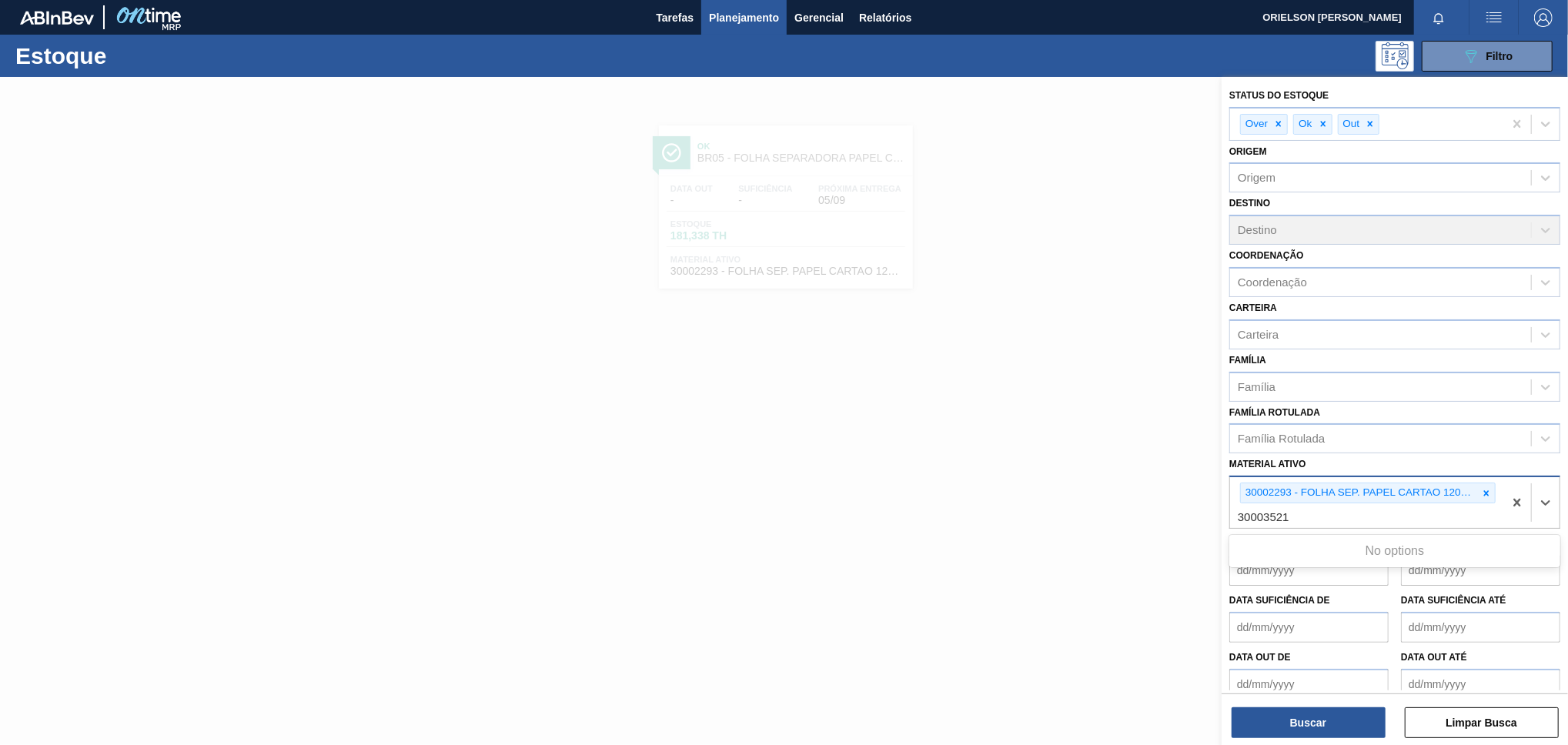
type ativo "30003521"
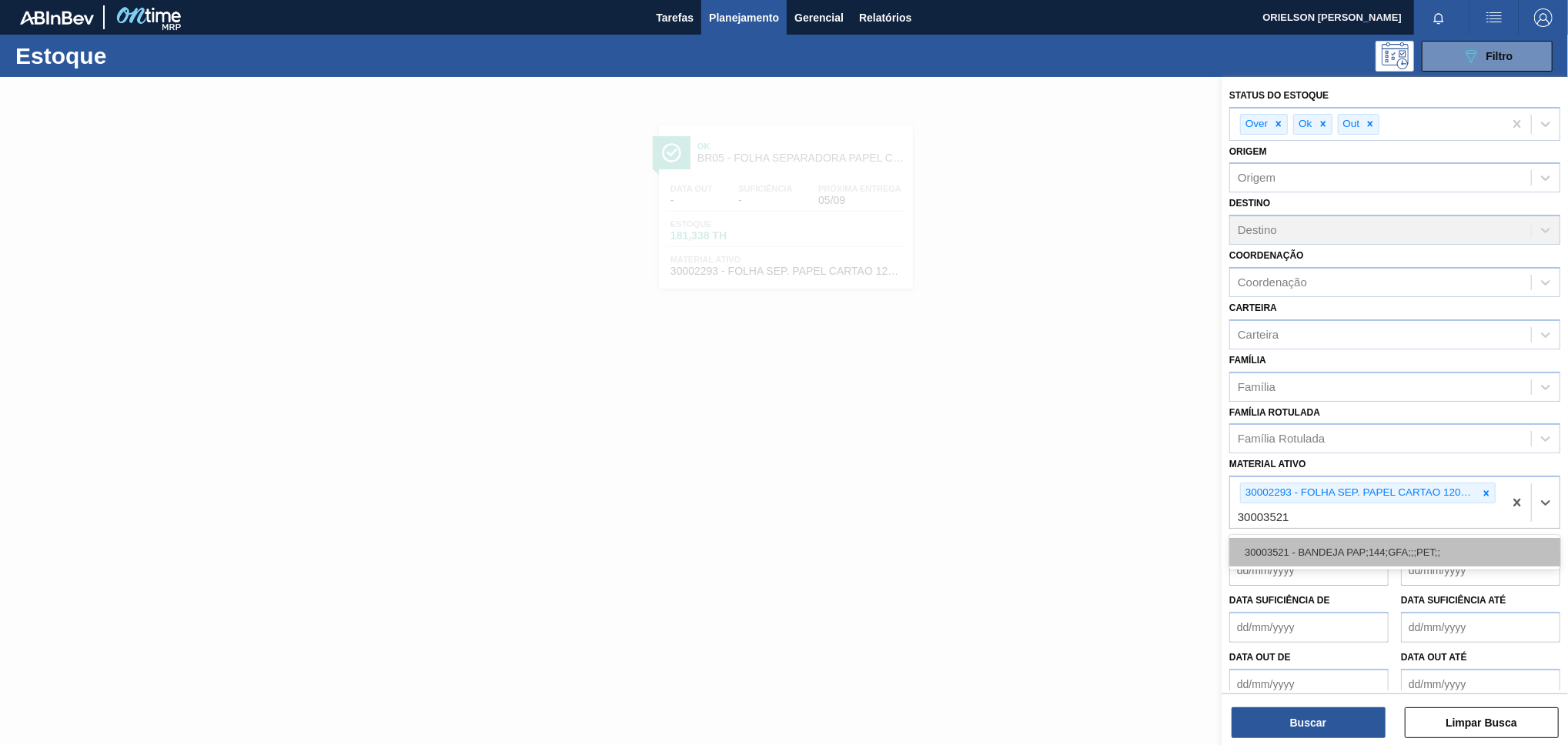
click at [1366, 545] on div "30003521 - BANDEJA PAP;144;GFA;;;PET;;" at bounding box center [1394, 553] width 331 height 29
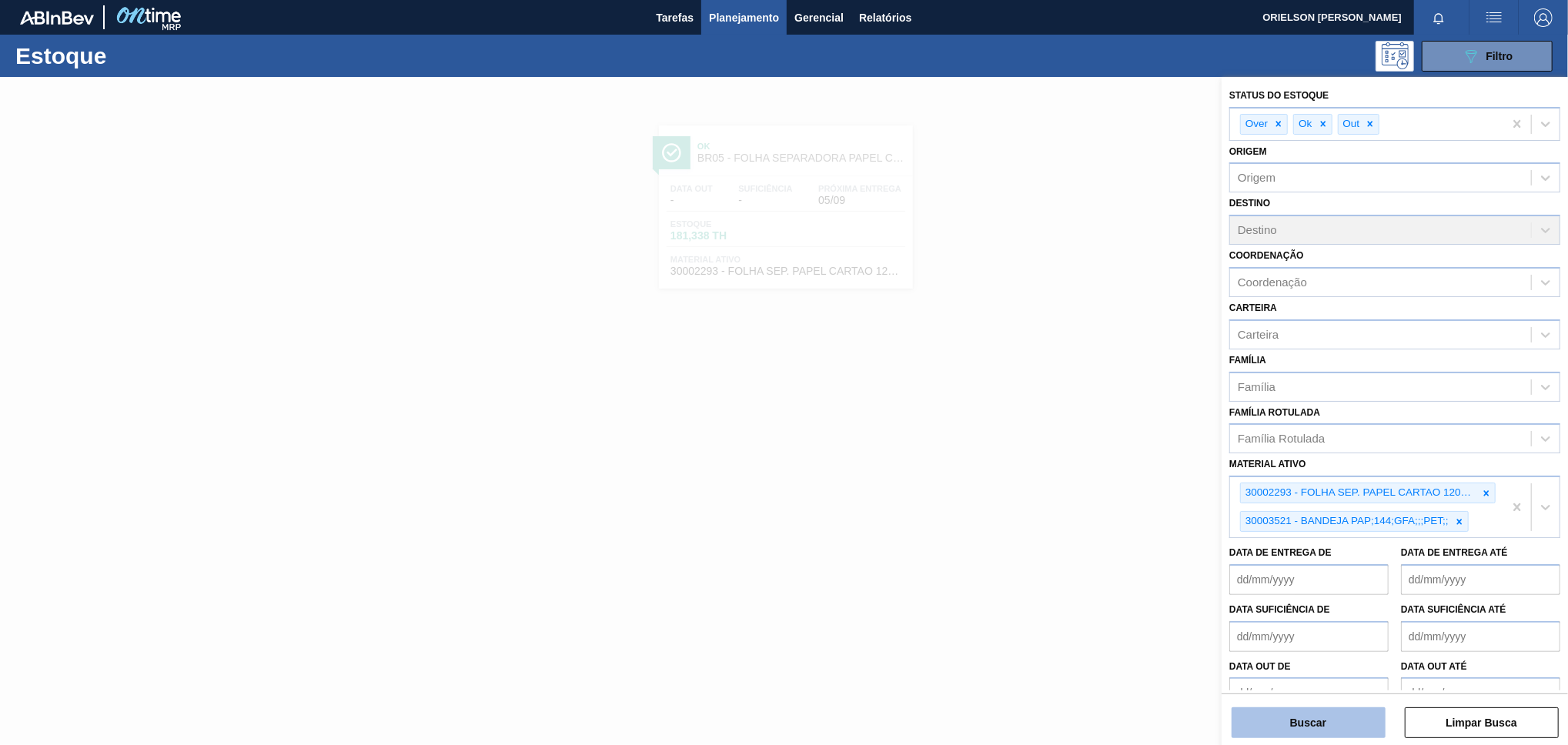
click at [1322, 725] on button "Buscar" at bounding box center [1308, 723] width 154 height 31
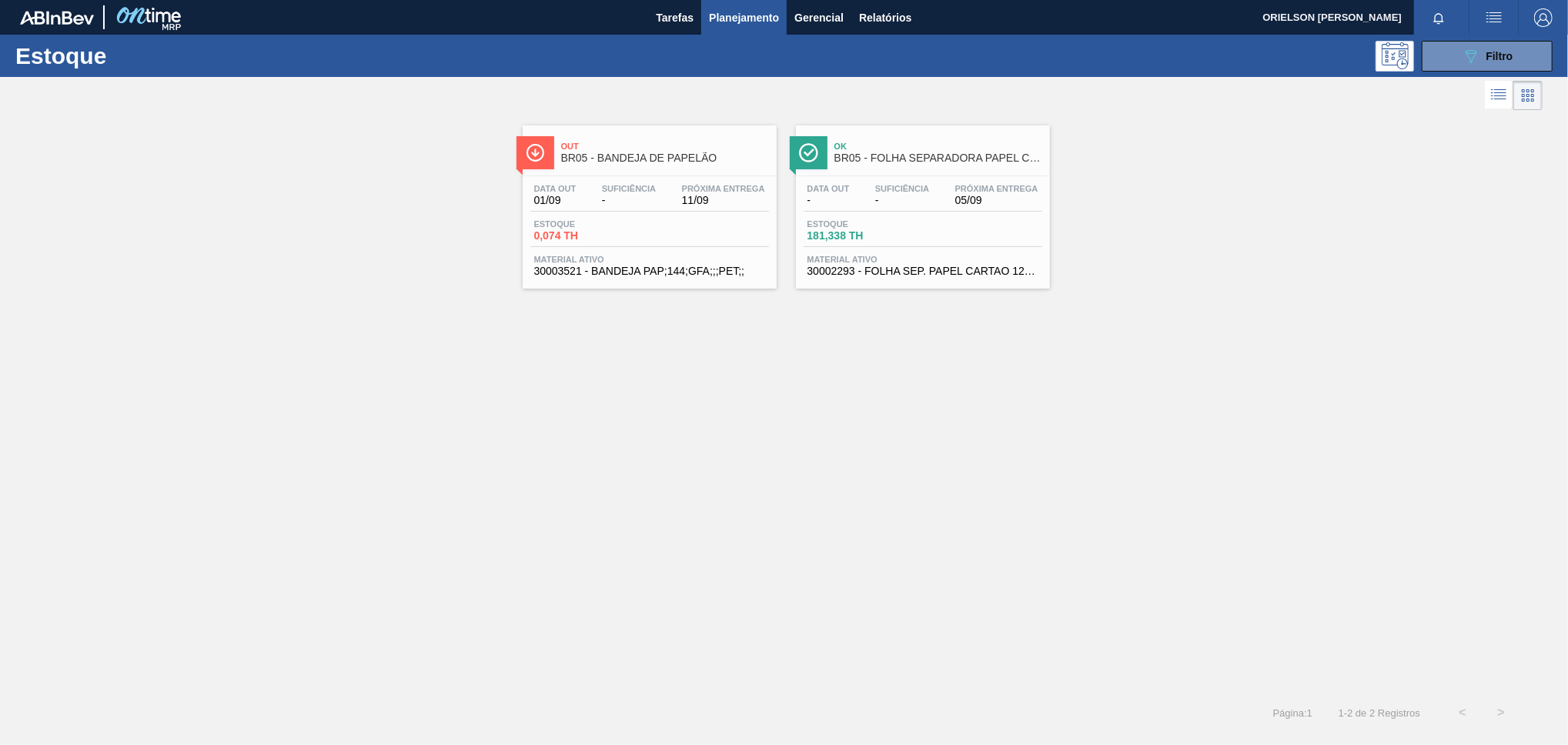
click at [599, 213] on div "Data out 01/09 Suficiência - Próxima Entrega 11/09 Estoque 0,074 TH Material at…" at bounding box center [650, 228] width 254 height 105
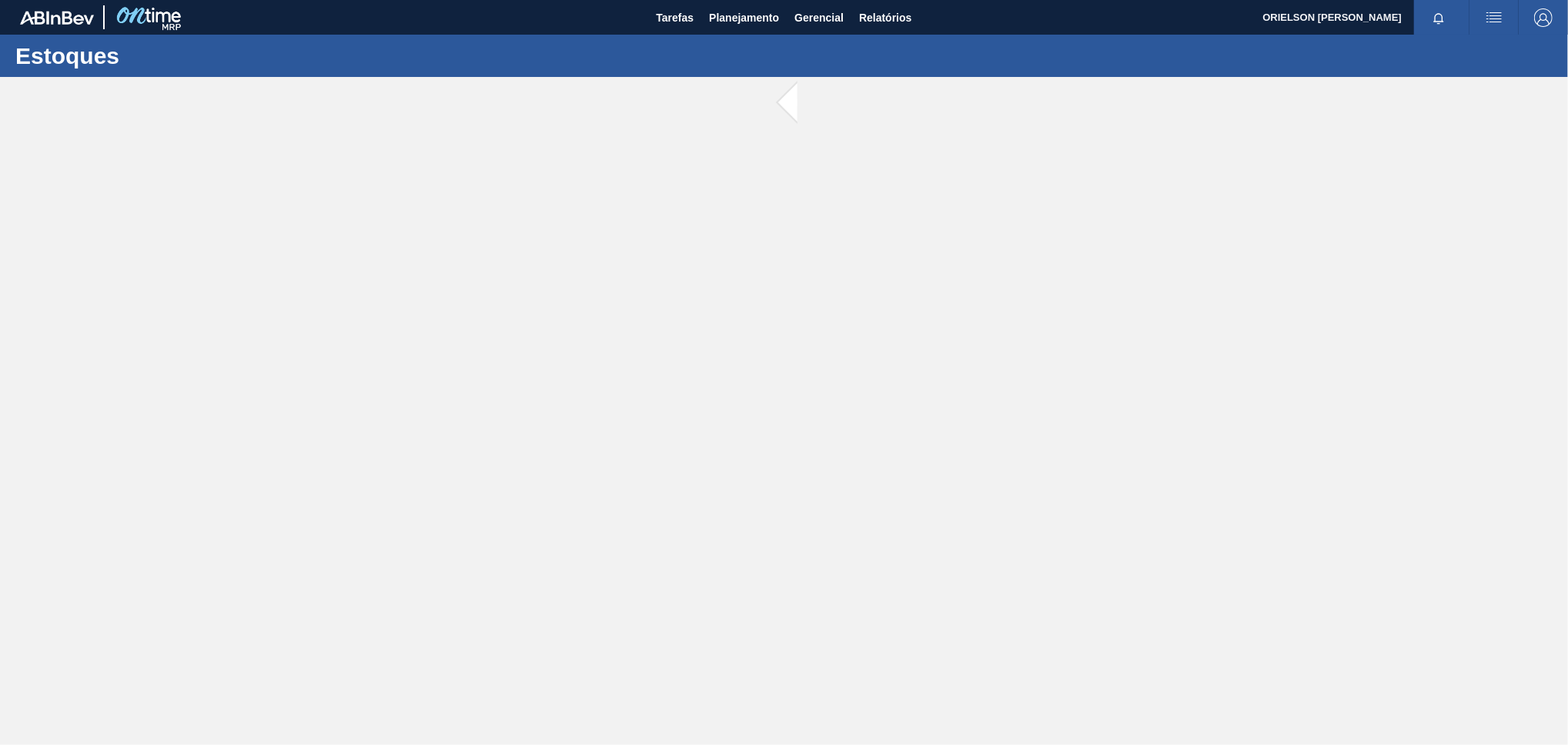
click at [599, 213] on main "Tarefas Planejamento Gerencial Relatórios ORIELSON [PERSON_NAME] todas como lid…" at bounding box center [784, 372] width 1568 height 745
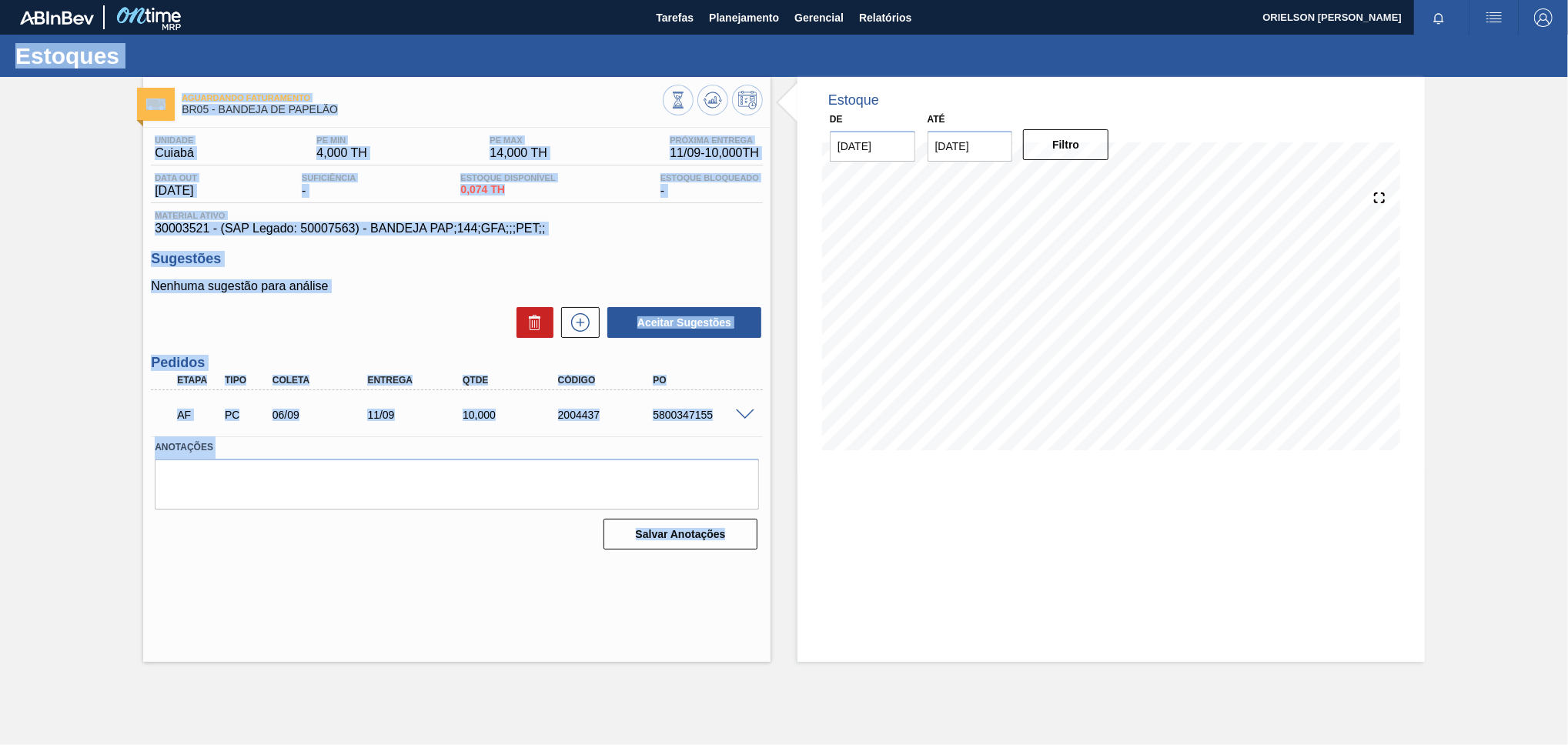
click at [582, 438] on label "Anotações" at bounding box center [457, 447] width 605 height 22
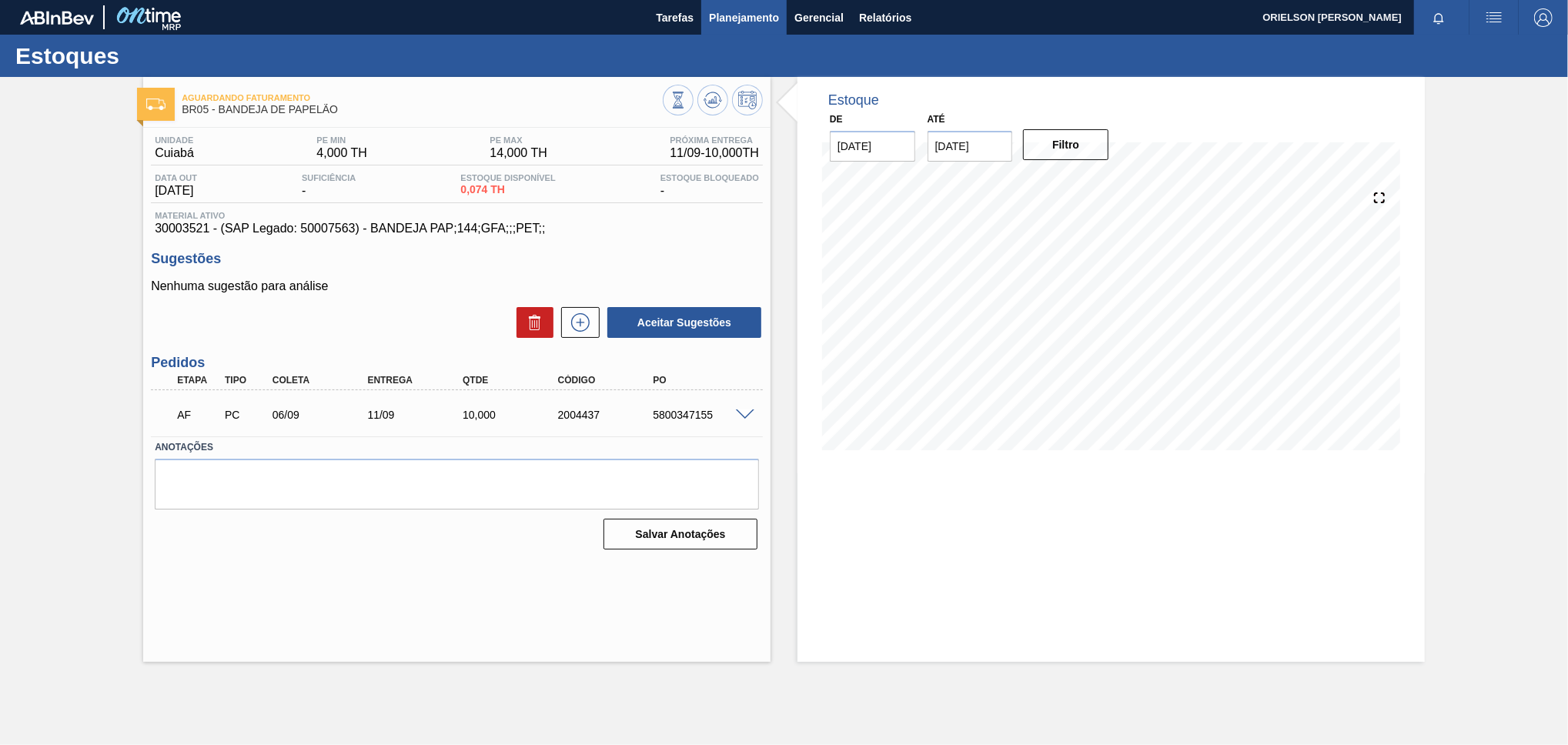
click at [735, 32] on button "Planejamento" at bounding box center [744, 17] width 85 height 35
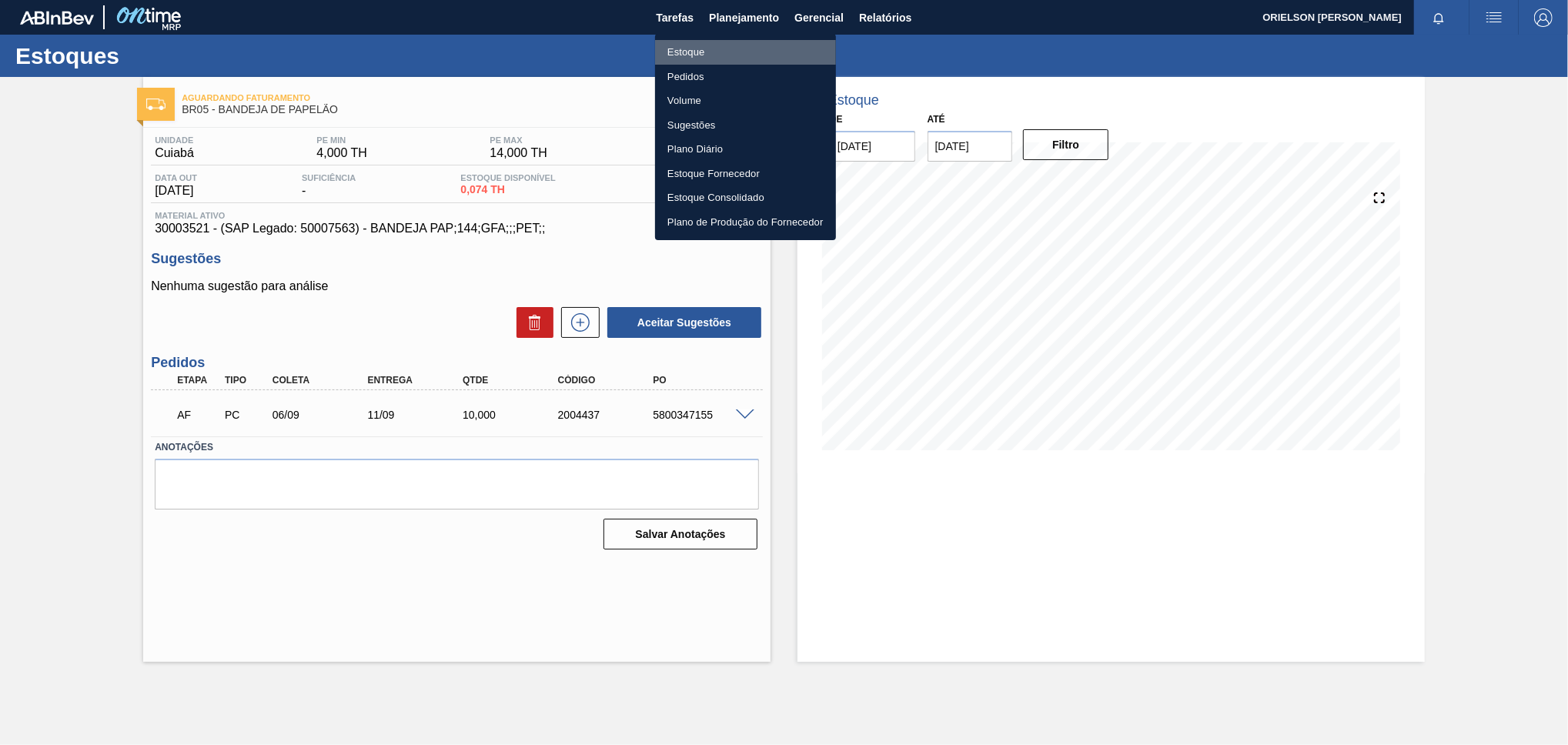
click at [777, 49] on li "Estoque" at bounding box center [746, 53] width 180 height 25
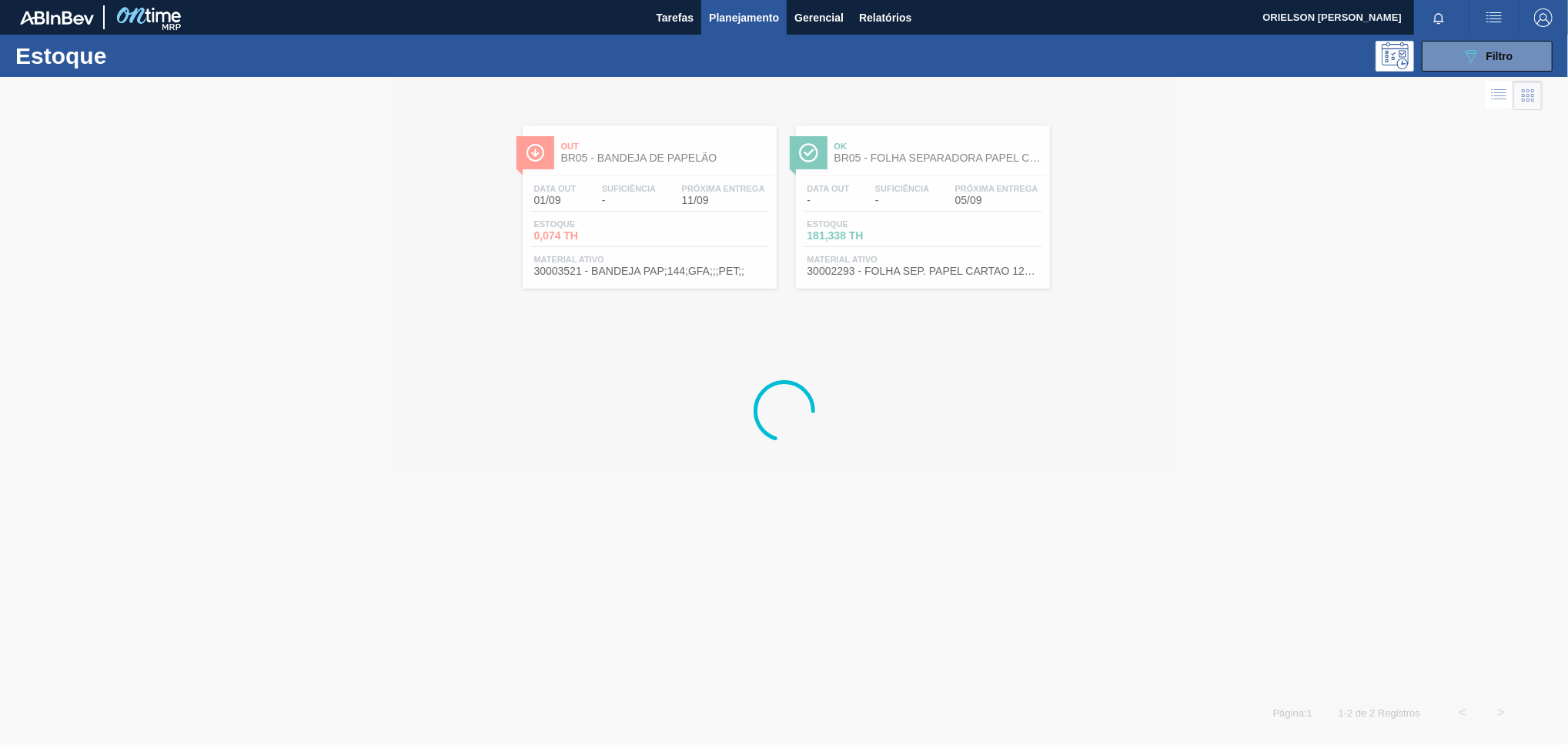
click at [1439, 72] on div "Estoque 089F7B8B-B2A5-4AFE-B5C0-19BA573D28AC Filtro" at bounding box center [784, 56] width 1568 height 42
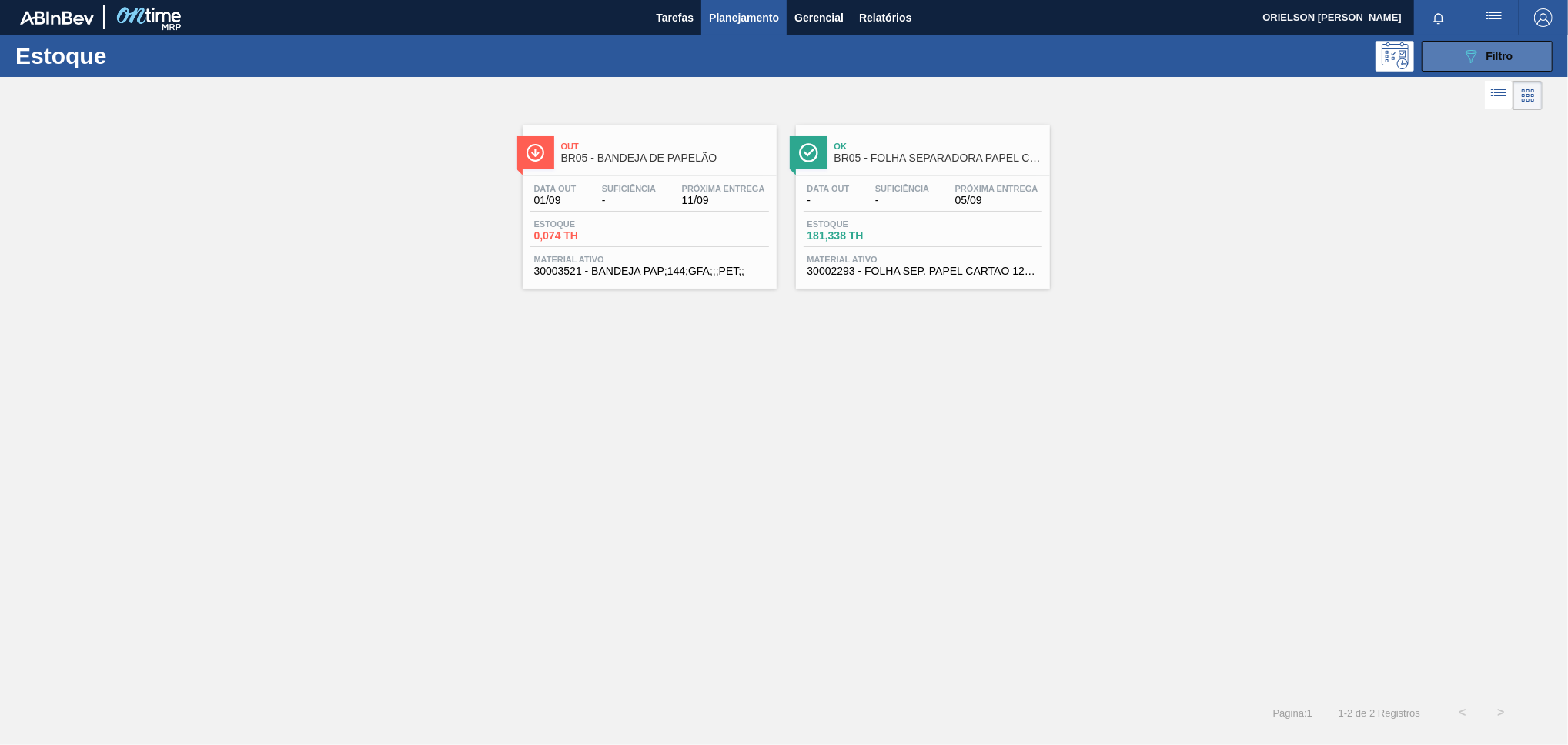
click at [1448, 55] on button "089F7B8B-B2A5-4AFE-B5C0-19BA573D28AC Filtro" at bounding box center [1486, 57] width 131 height 31
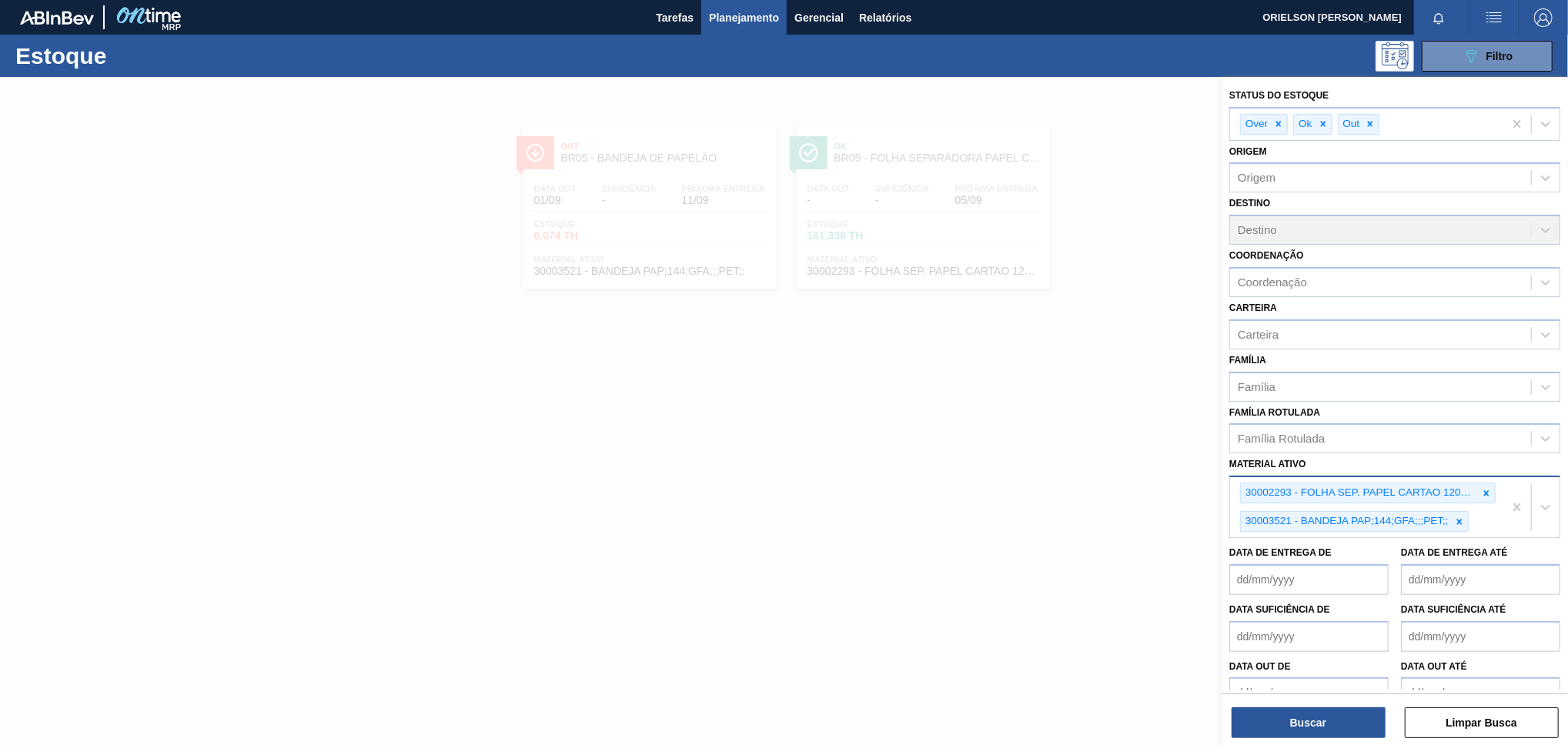
click at [1496, 510] on div "30002293 - FOLHA SEP. PAPEL CARTAO 1200x1000M 350g 30003521 - BANDEJA PAP;144;G…" at bounding box center [1366, 507] width 273 height 60
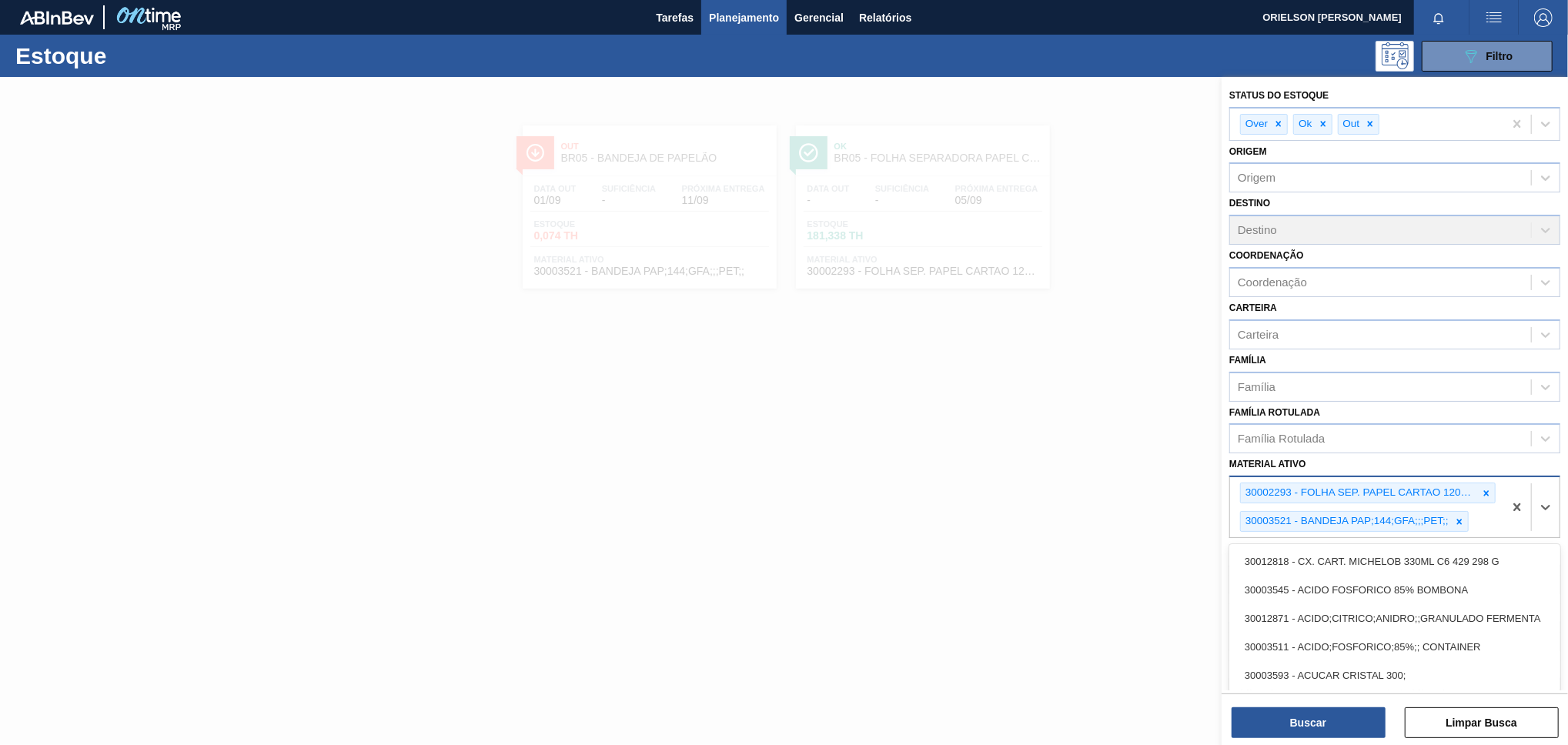
paste ativo "30002867"
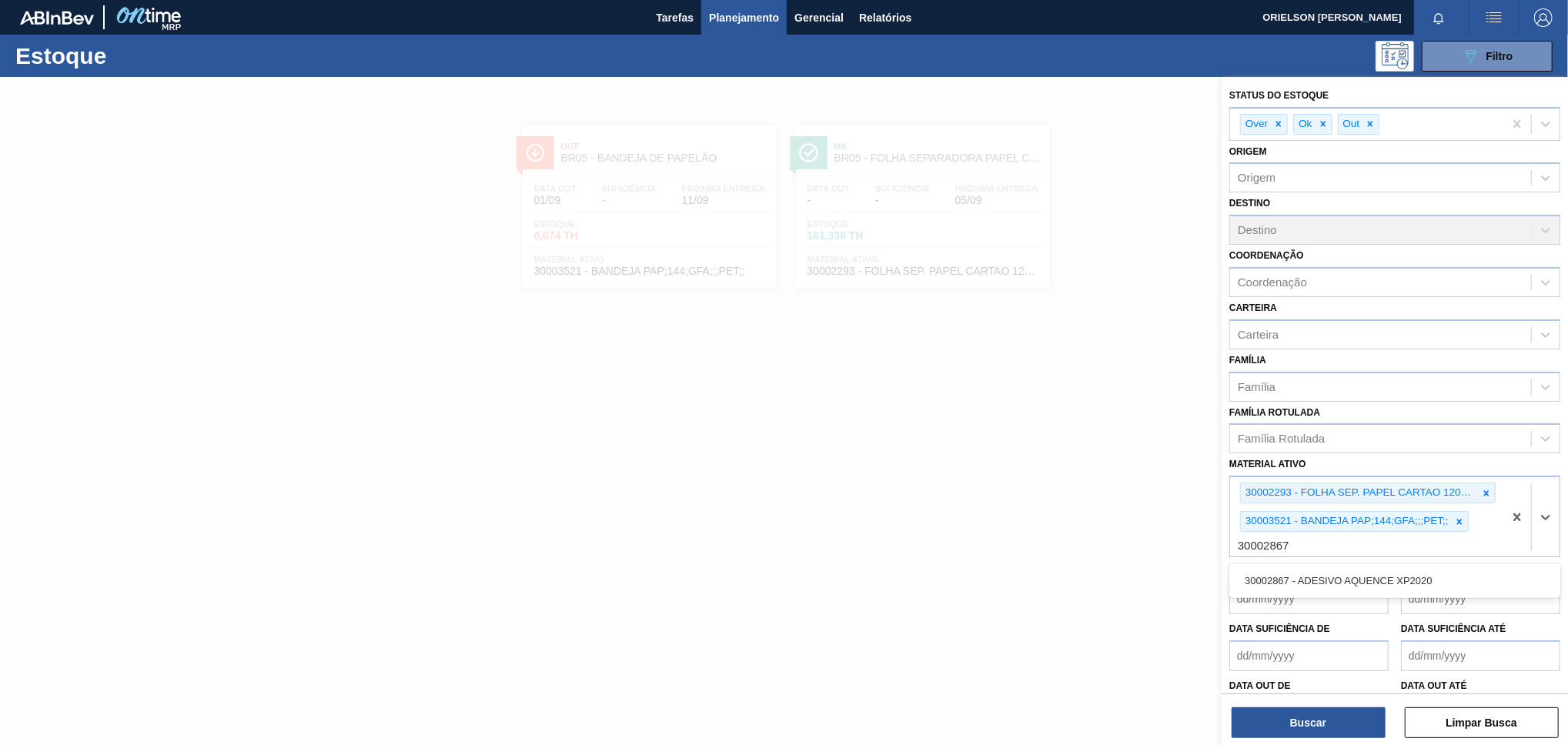
type ativo "30002867"
click at [1424, 558] on div "Data de Entrega de Data de Entrega até" at bounding box center [1394, 586] width 344 height 57
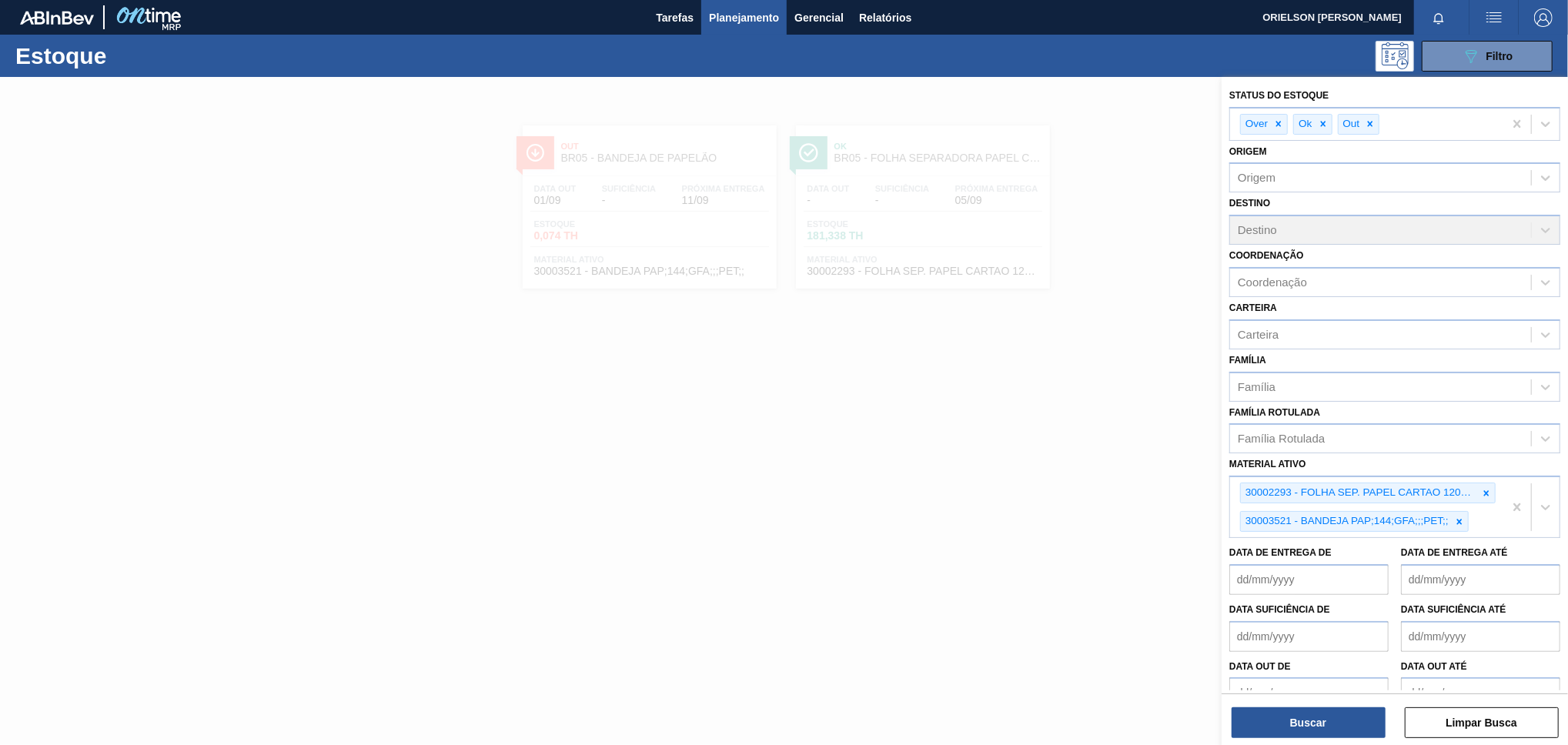
click at [1430, 571] on até "Data de Entrega até" at bounding box center [1481, 580] width 159 height 31
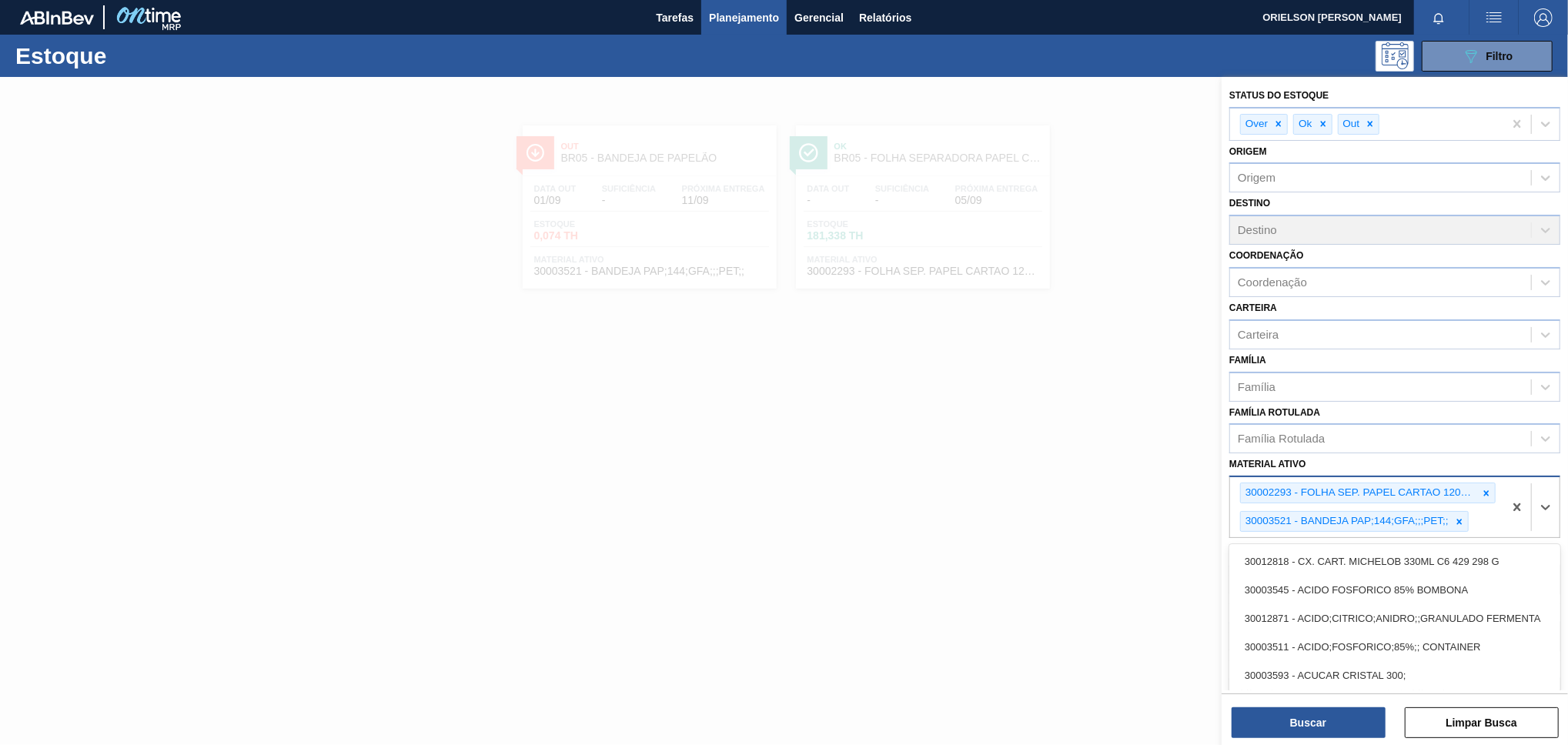
click at [1291, 523] on div "30003521 - BANDEJA PAP;144;GFA;;;PET;;" at bounding box center [1345, 521] width 210 height 19
paste ativo "30002867"
type ativo "30002867"
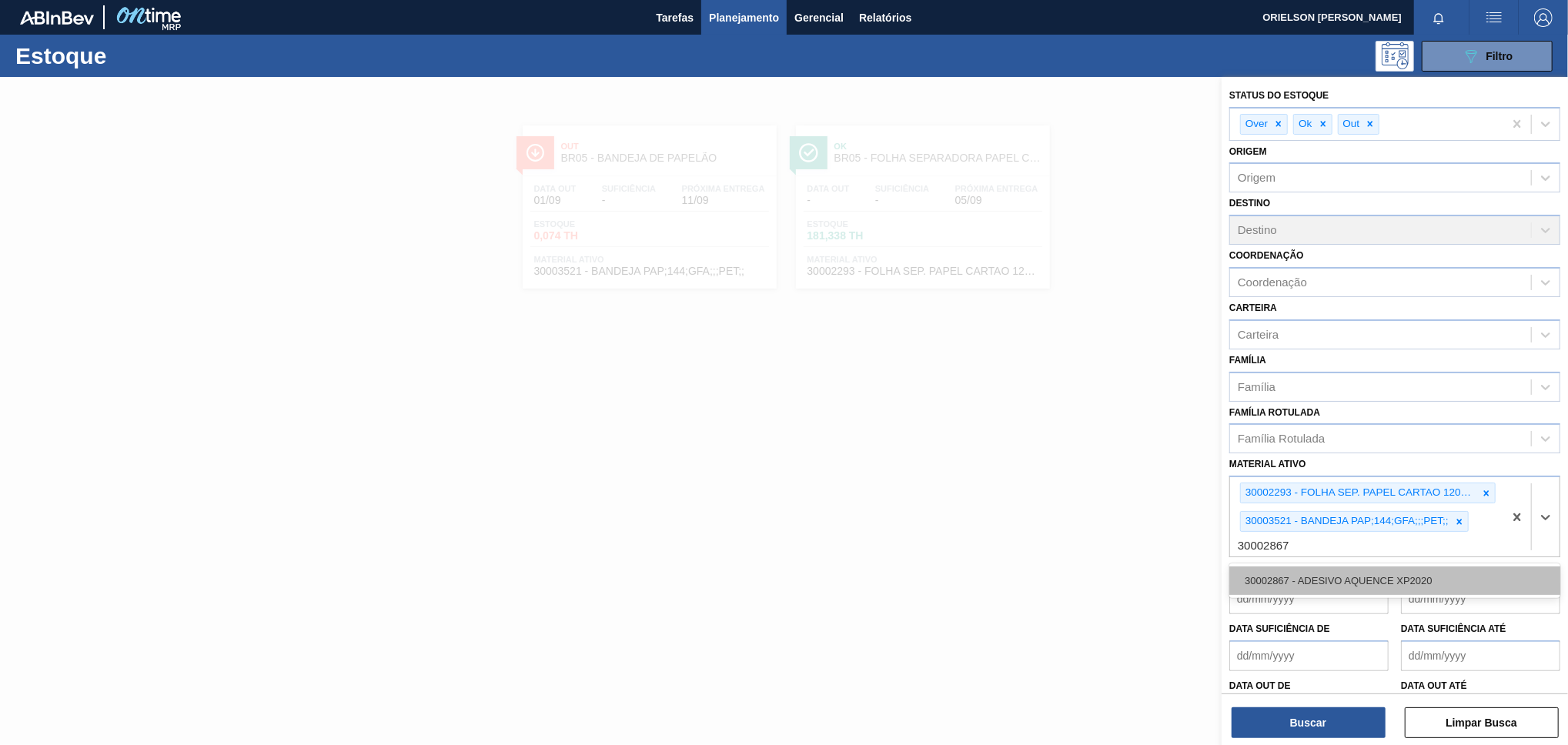
click at [1409, 567] on div "30002867 - ADESIVO AQUENCE XP2020" at bounding box center [1394, 581] width 331 height 29
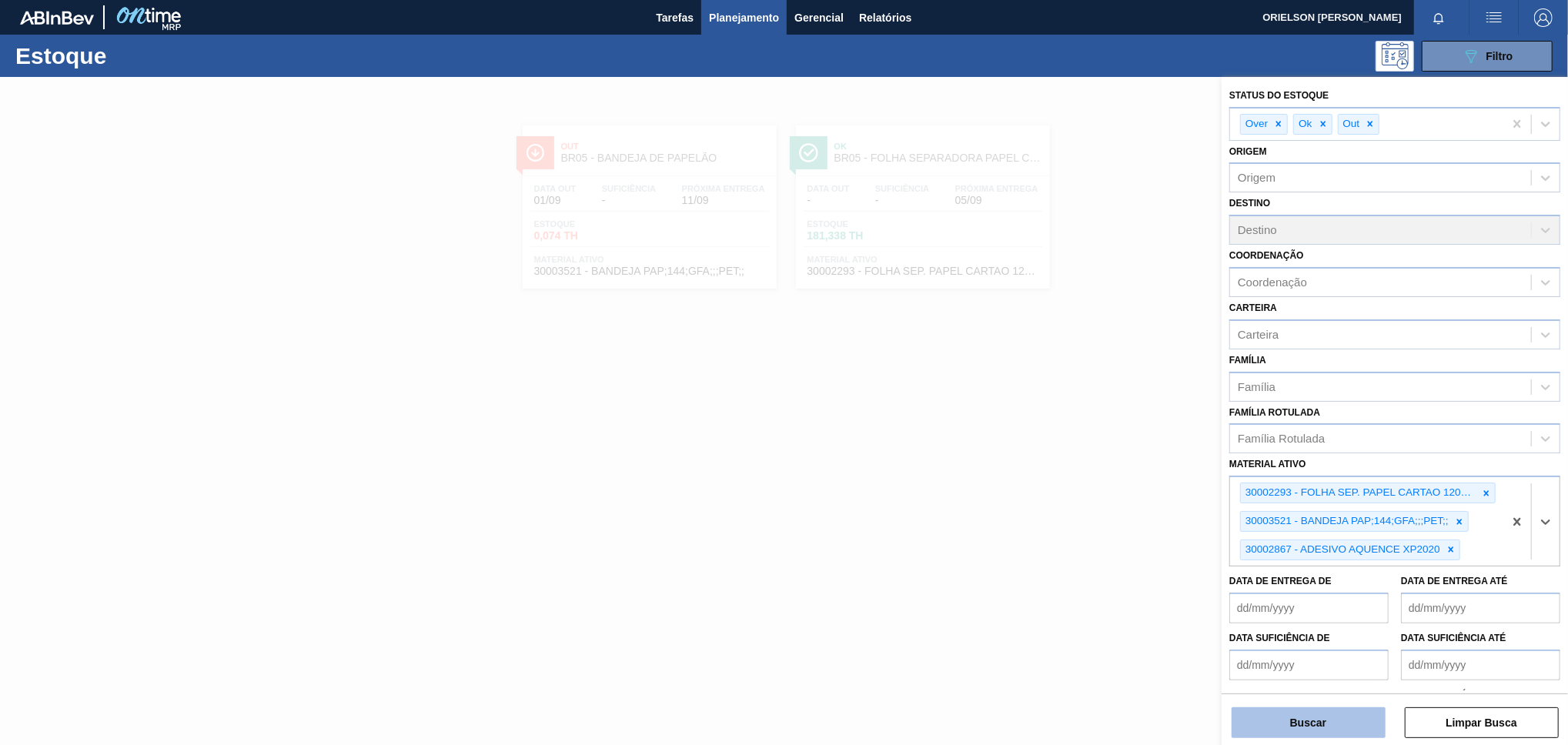
click at [1327, 725] on button "Buscar" at bounding box center [1308, 723] width 154 height 31
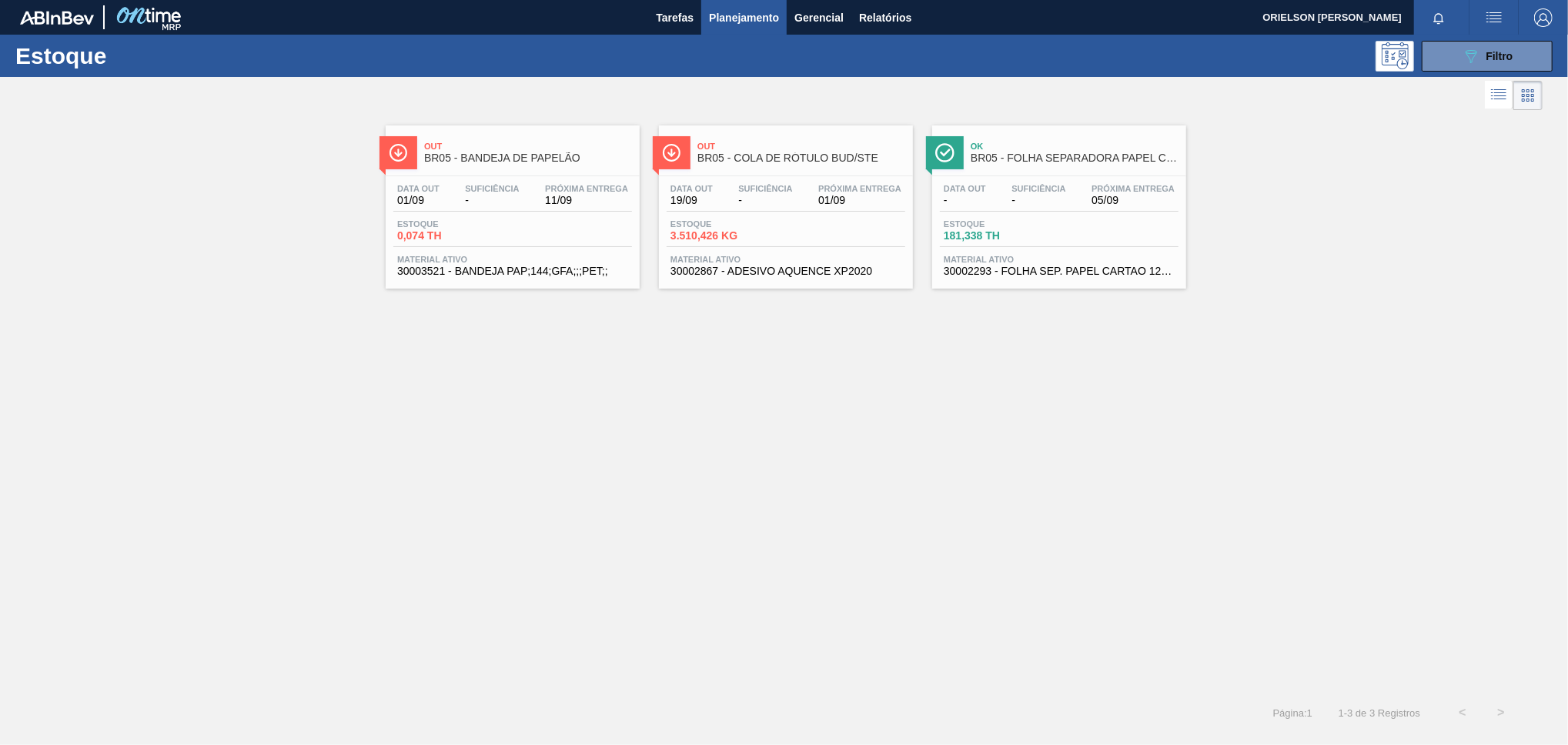
click at [784, 267] on span "30002867 - ADESIVO AQUENCE XP2020" at bounding box center [786, 272] width 231 height 12
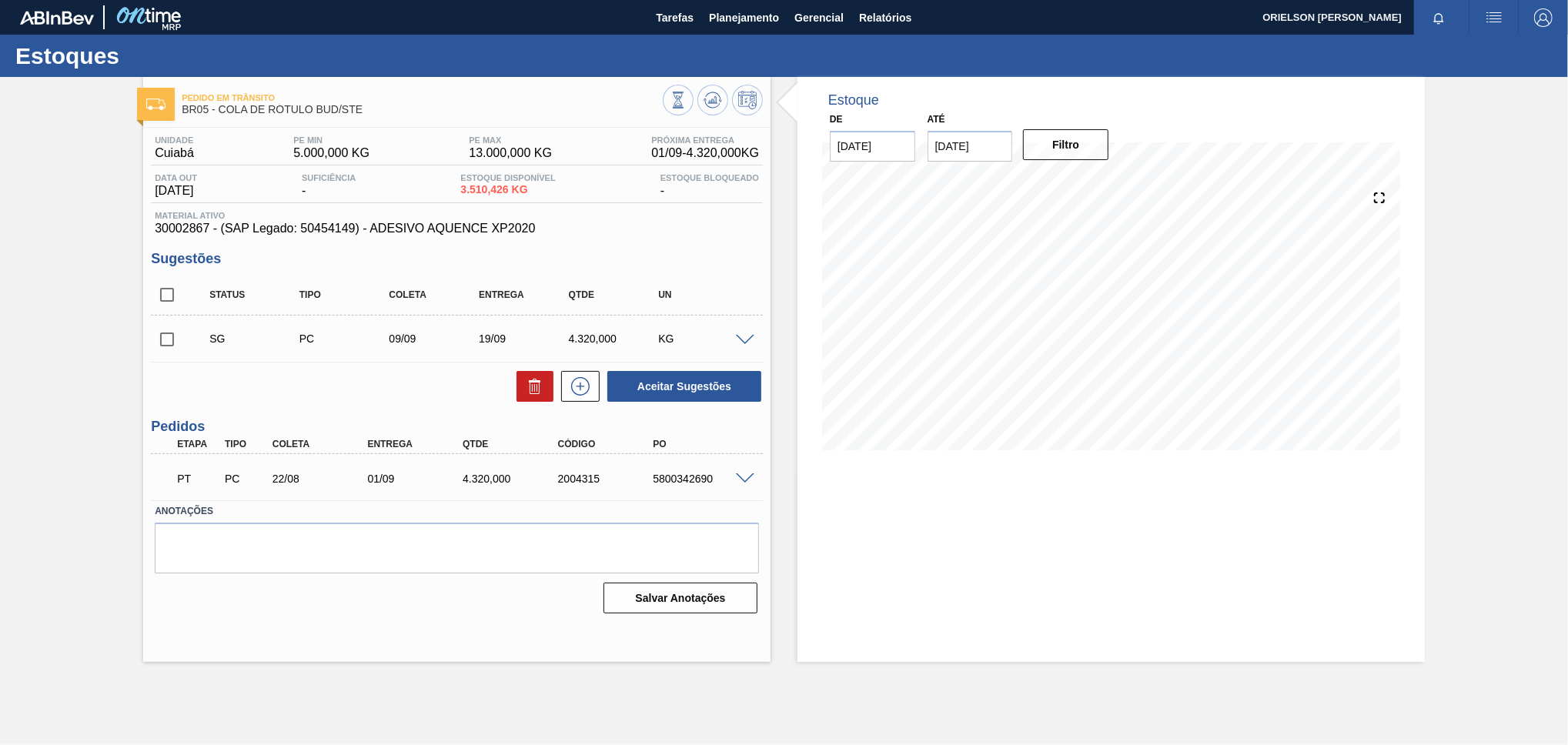
click at [748, 481] on span at bounding box center [745, 479] width 18 height 12
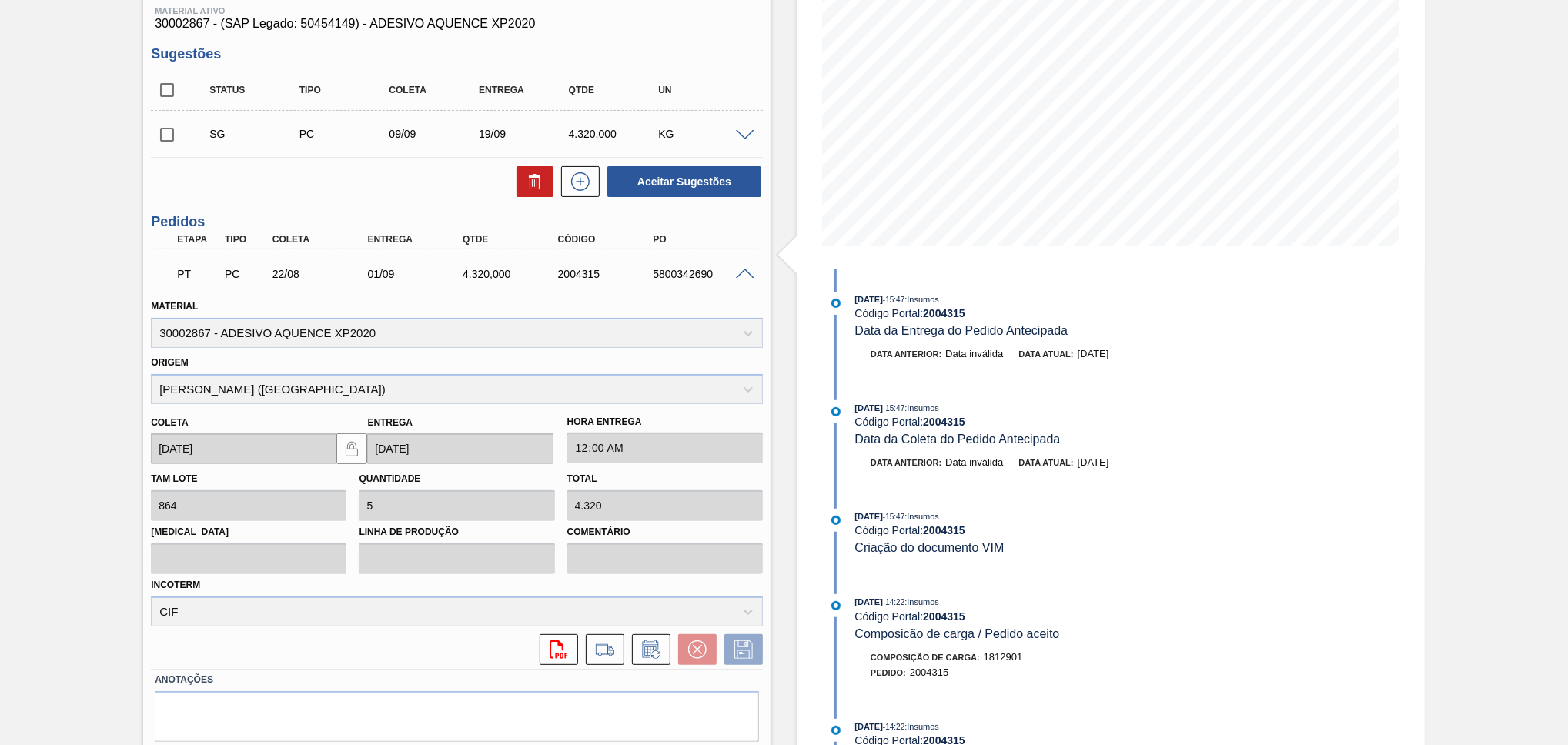
scroll to position [251, 0]
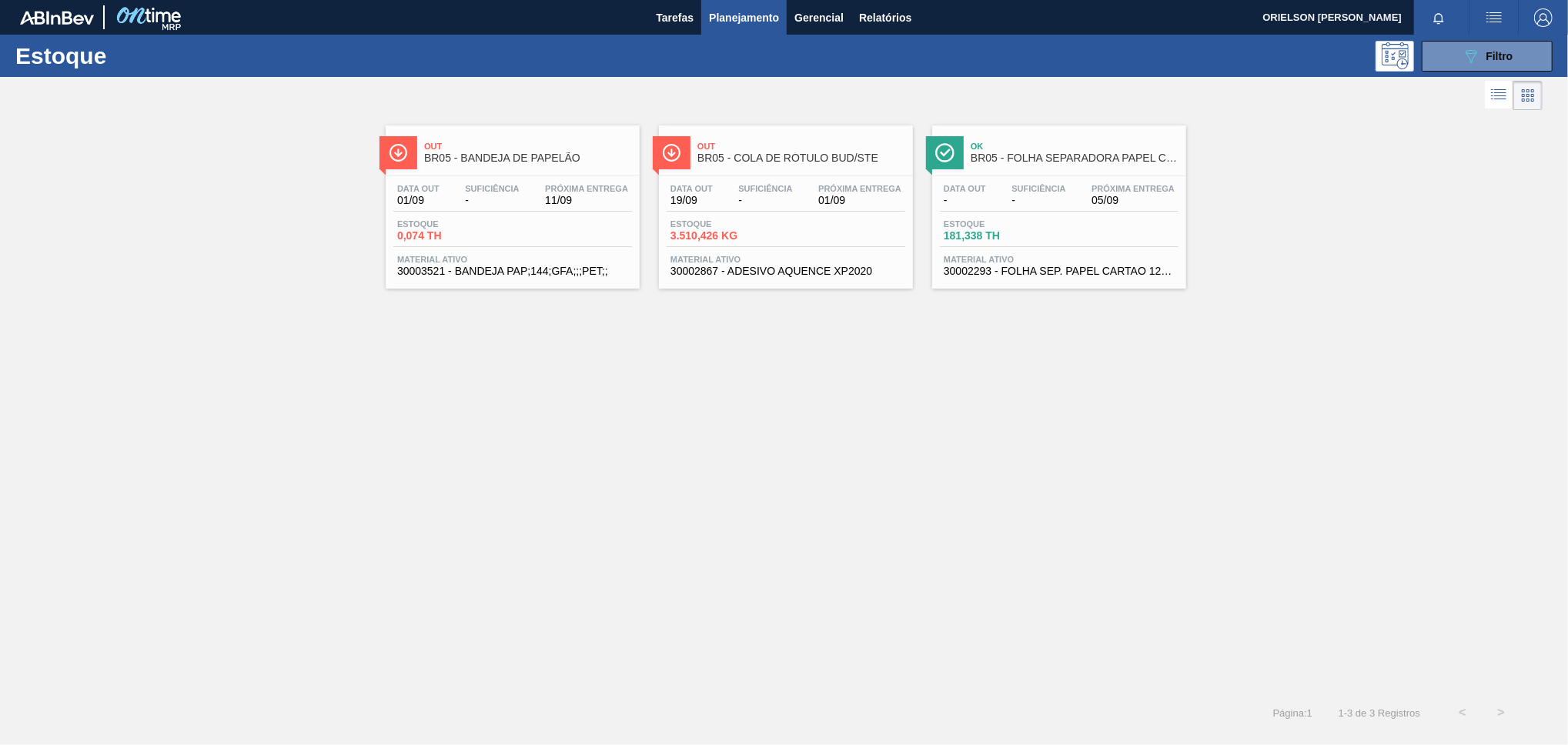
click at [1460, 35] on div "Estoque 089F7B8B-B2A5-4AFE-B5C0-19BA573D28AC Filtro" at bounding box center [784, 56] width 1568 height 42
click at [1463, 55] on icon "089F7B8B-B2A5-4AFE-B5C0-19BA573D28AC" at bounding box center [1470, 56] width 18 height 18
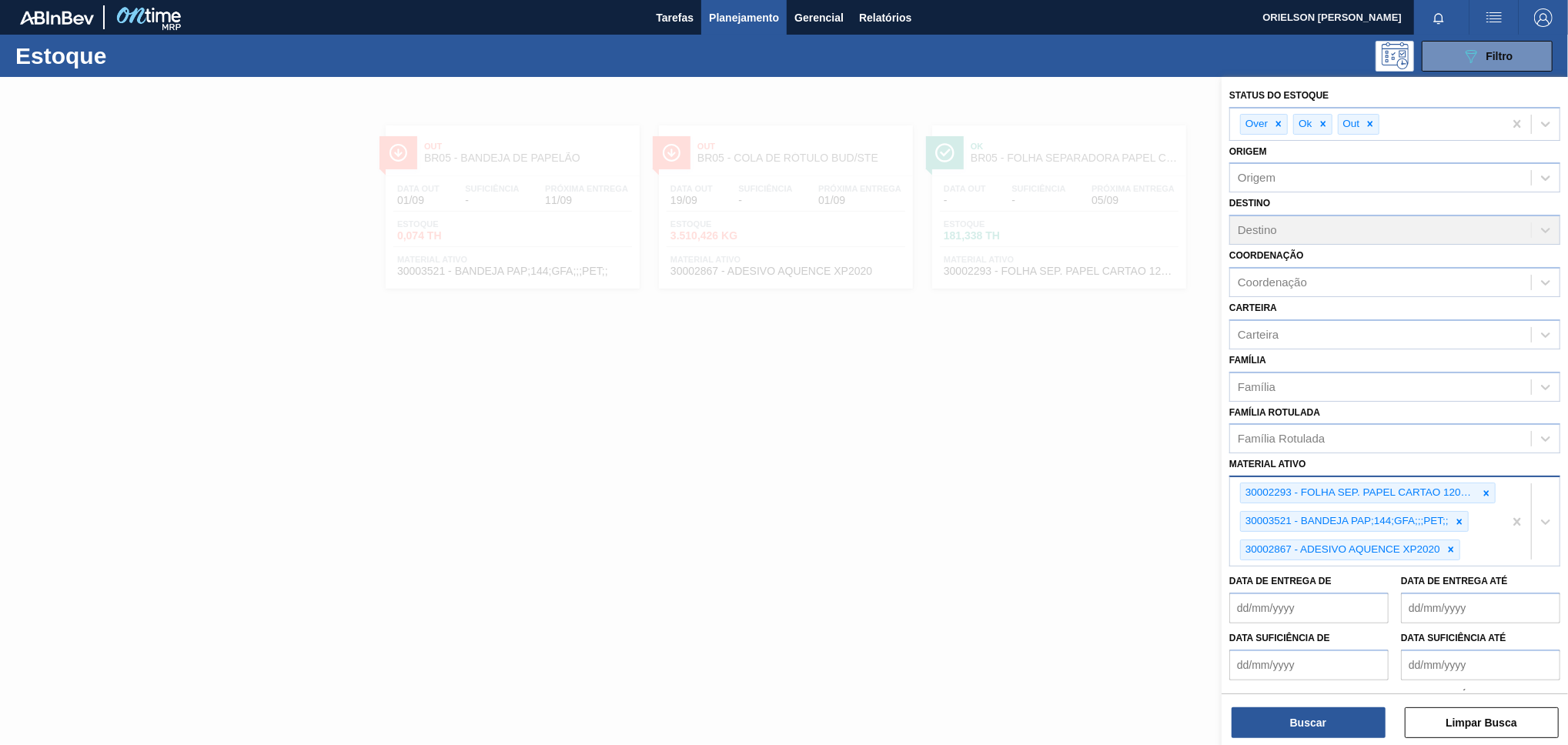
click at [1488, 539] on div "30002293 - FOLHA SEP. PAPEL CARTAO 1200x1000M 350g 30003521 - BANDEJA PAP;144;G…" at bounding box center [1366, 521] width 273 height 88
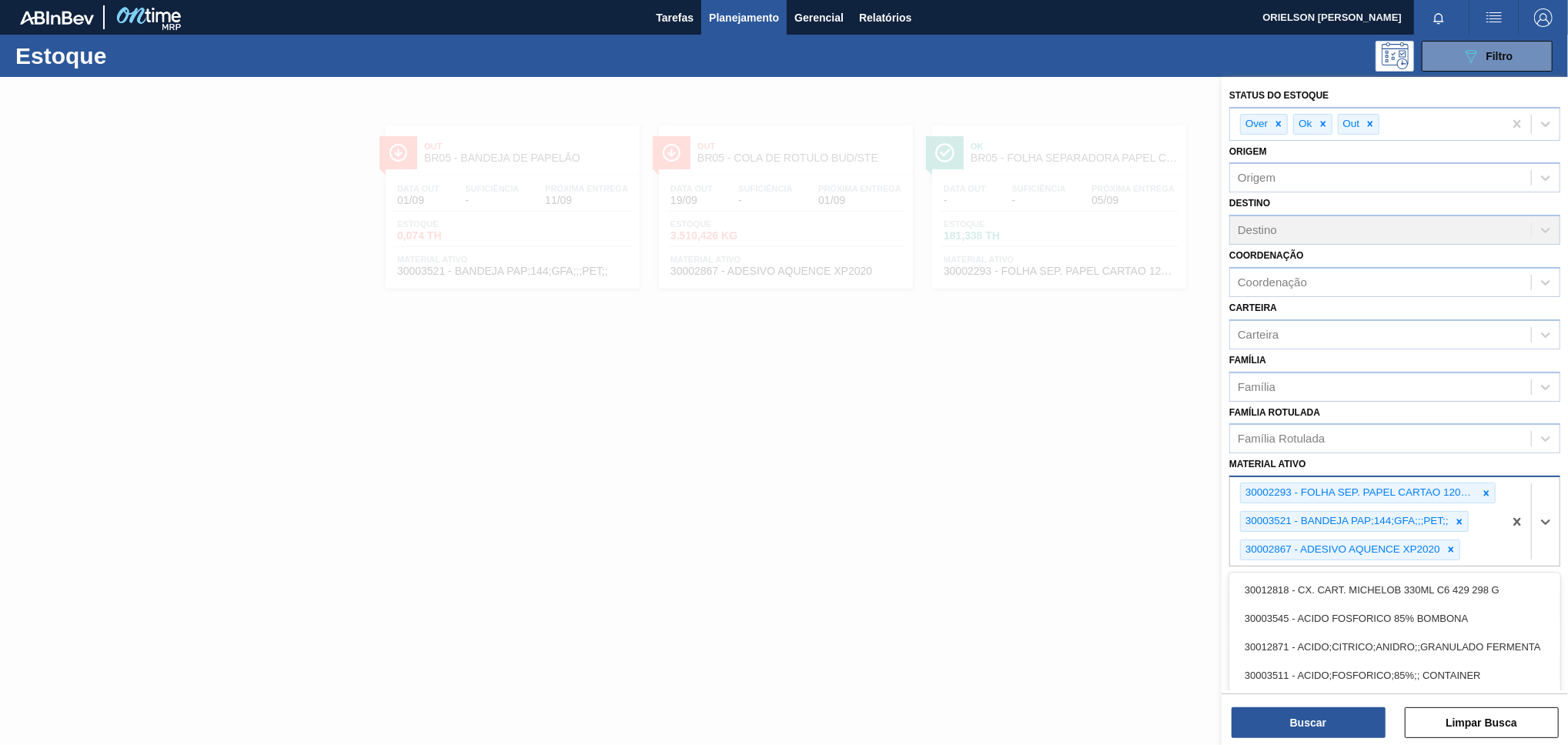
paste ativo "30002598"
type ativo "30002598"
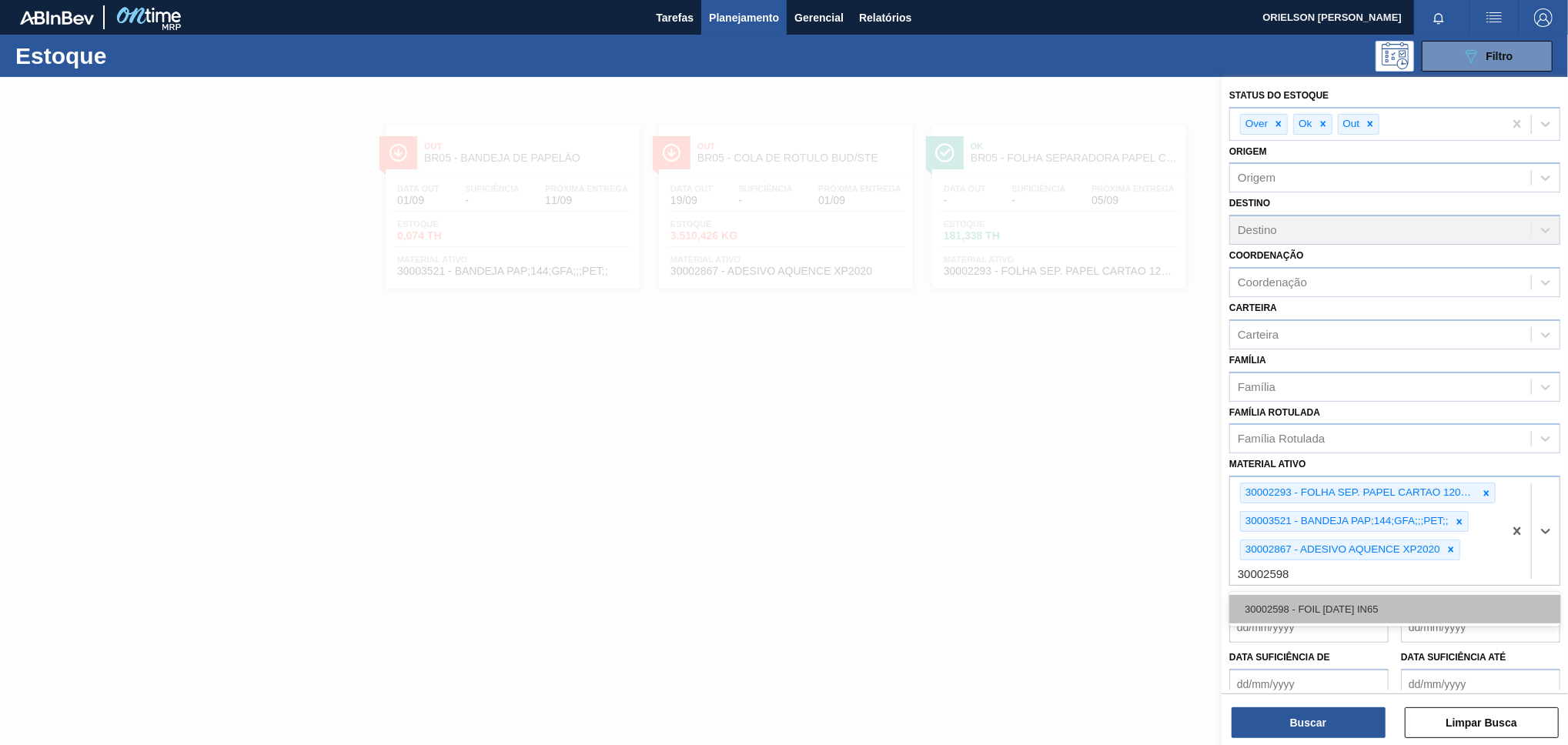
click at [1409, 595] on div "30002598 - FOIL [DATE] IN65" at bounding box center [1394, 610] width 331 height 29
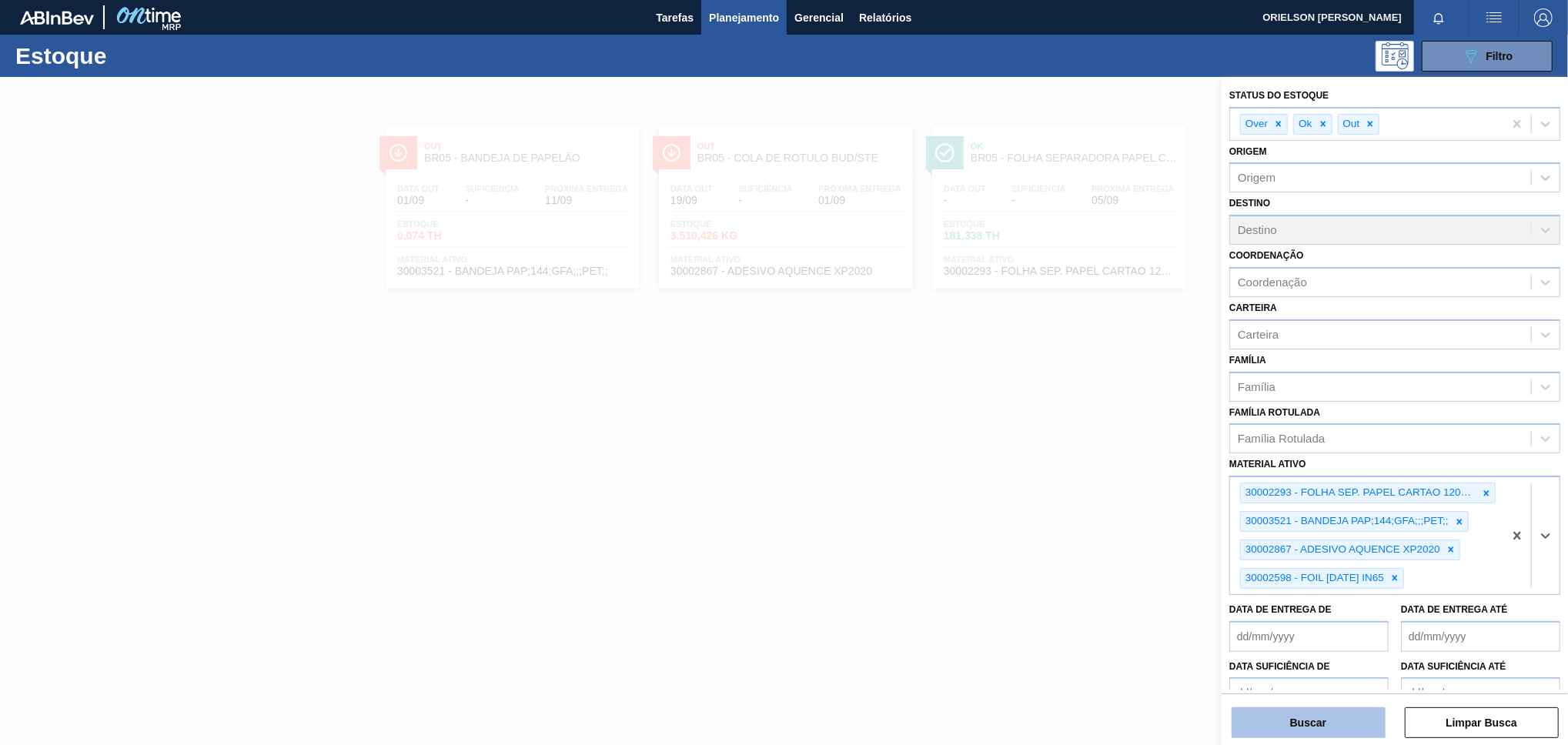
click at [1340, 717] on button "Buscar" at bounding box center [1308, 723] width 154 height 31
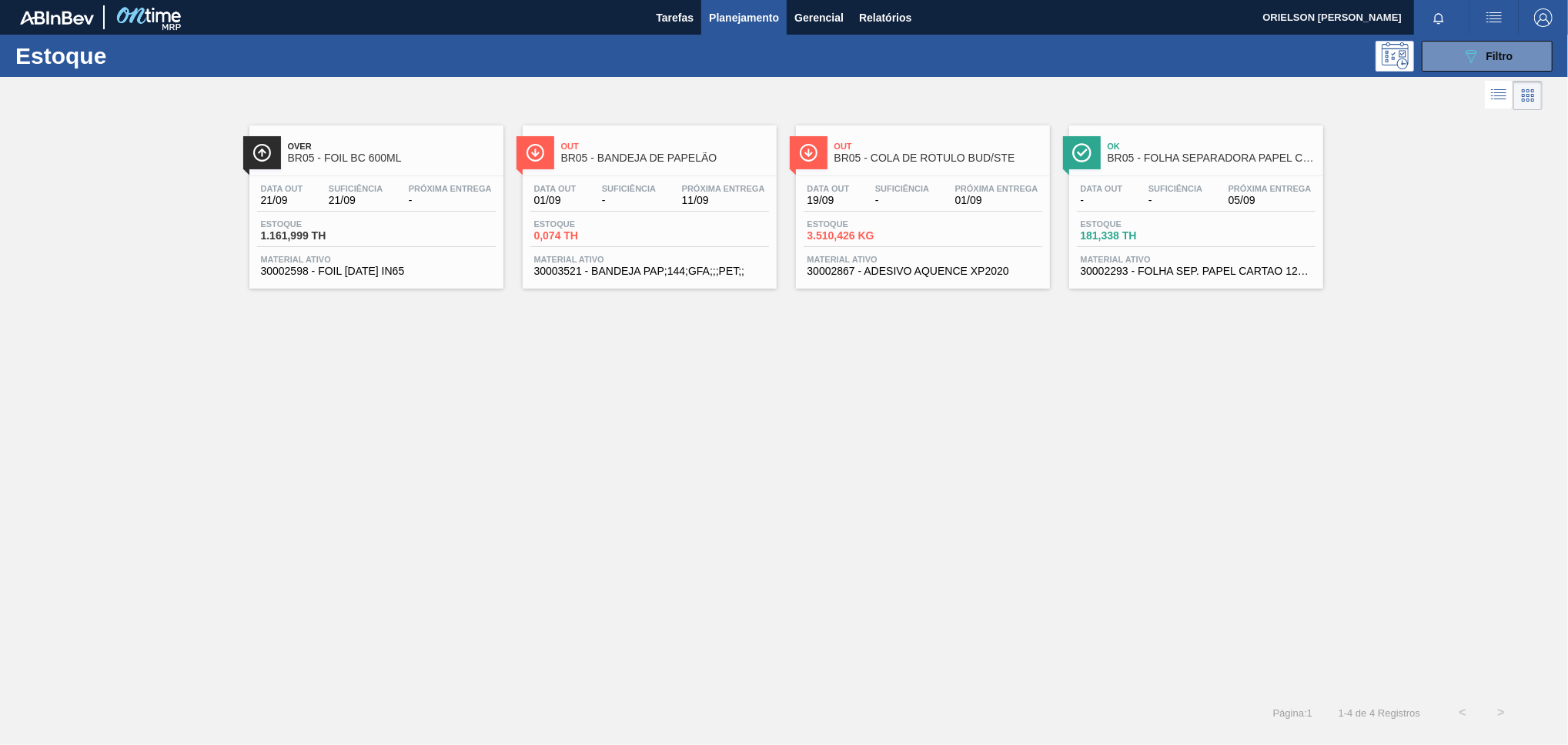
click at [390, 242] on div "Estoque 1.161,999 TH" at bounding box center [376, 233] width 239 height 28
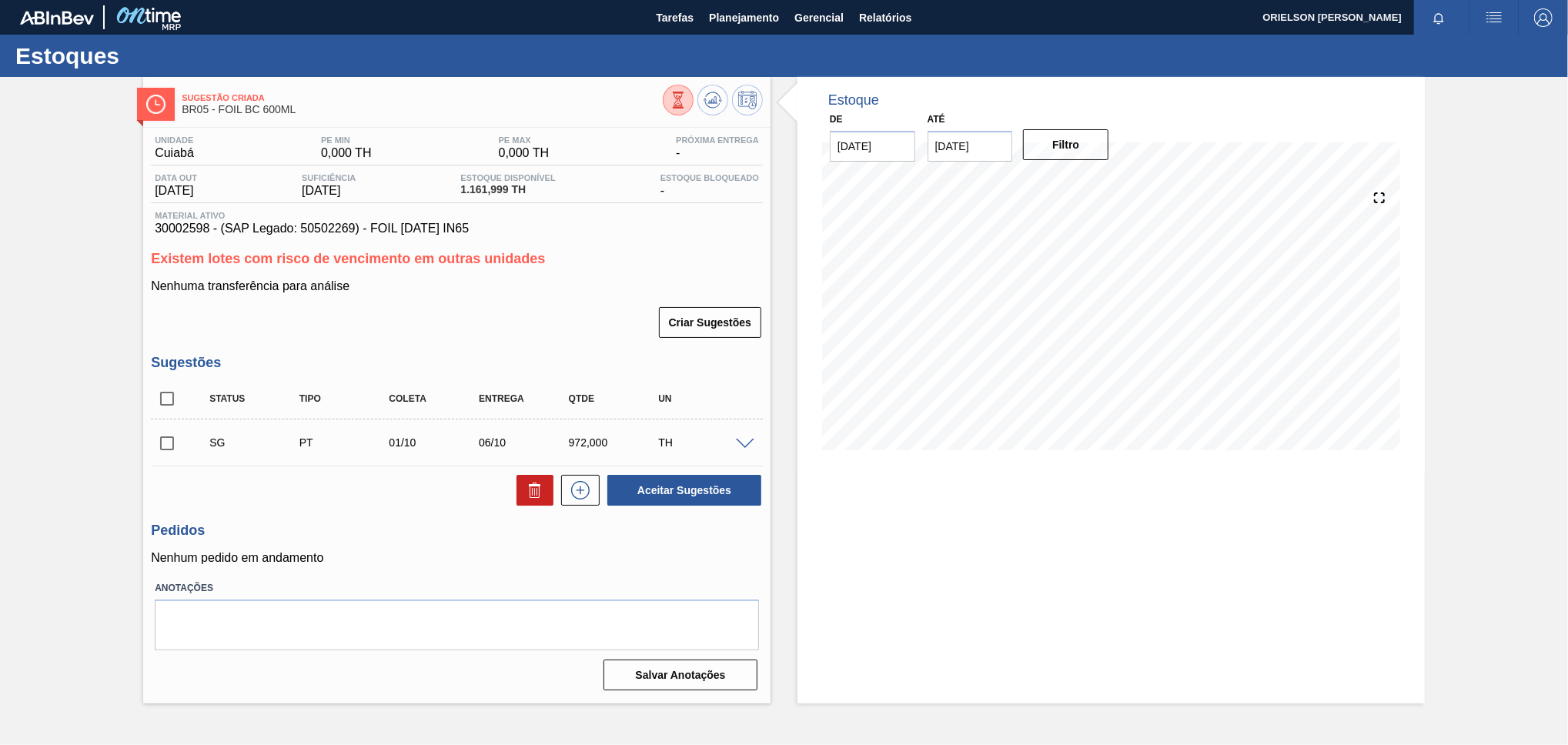
click at [747, 446] on span at bounding box center [745, 445] width 18 height 12
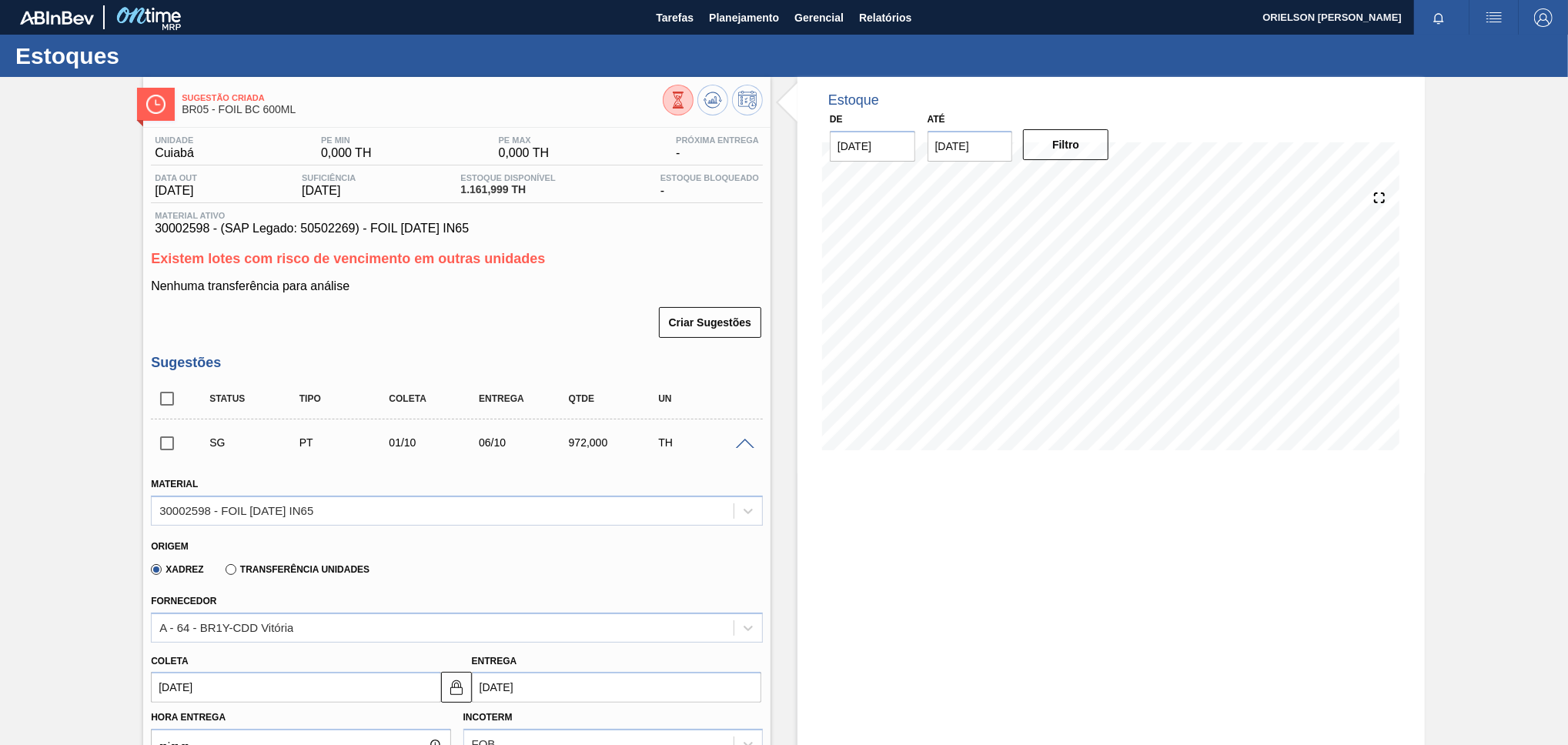
scroll to position [103, 0]
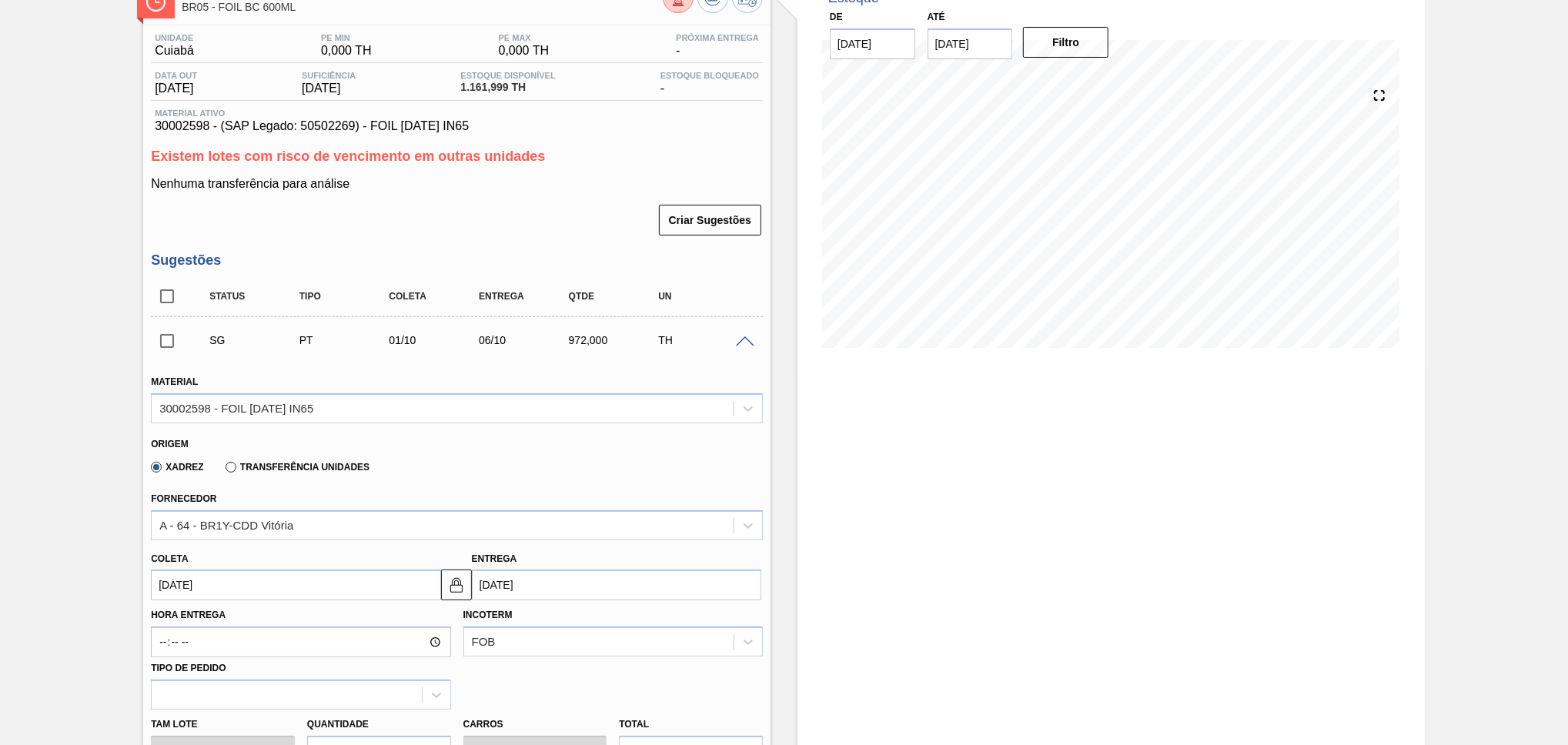
click at [732, 353] on div "SG PT 01/10 06/10 972,000 TH" at bounding box center [468, 340] width 538 height 31
click at [735, 347] on div "TH" at bounding box center [704, 340] width 101 height 12
click at [736, 340] on span at bounding box center [745, 342] width 18 height 12
